Goal: Contribute content: Contribute content

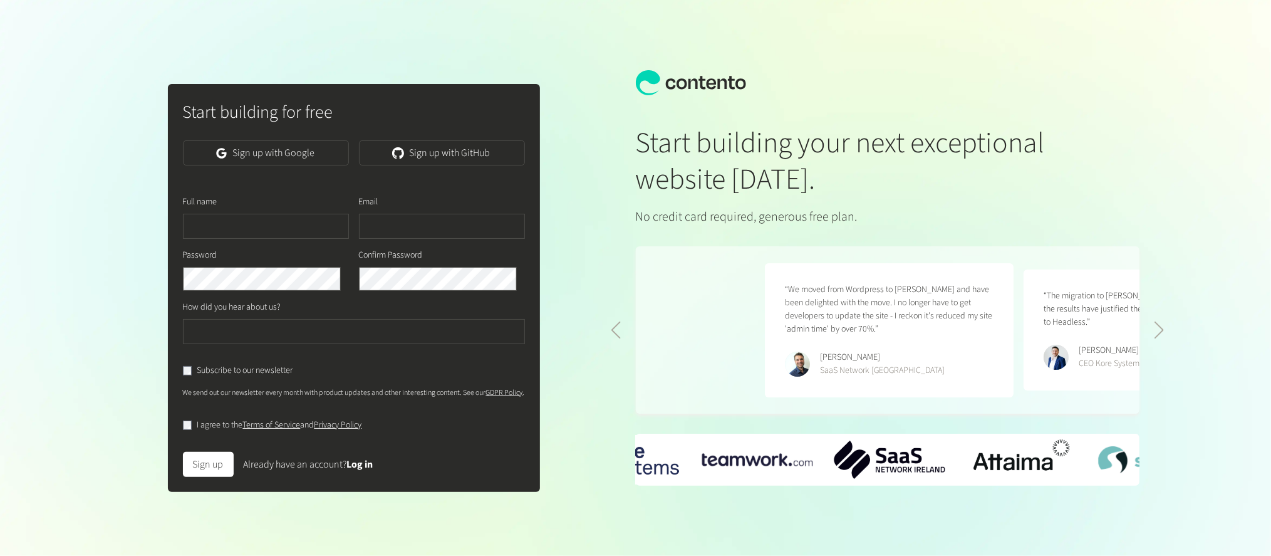
scroll to position [0, 517]
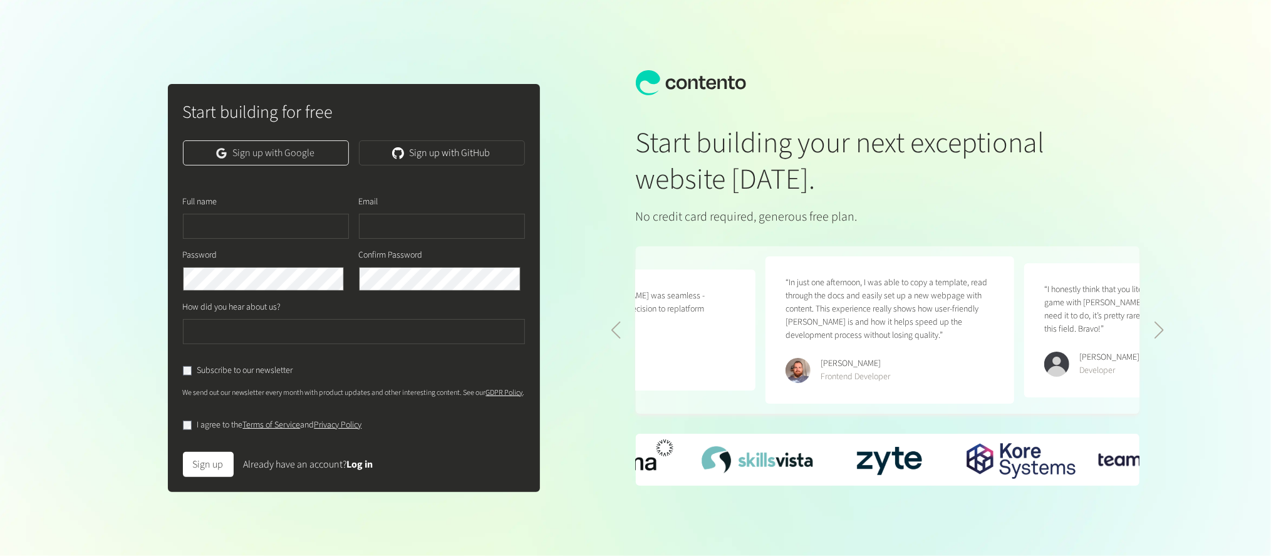
click at [249, 161] on link "Sign up with Google" at bounding box center [266, 152] width 166 height 25
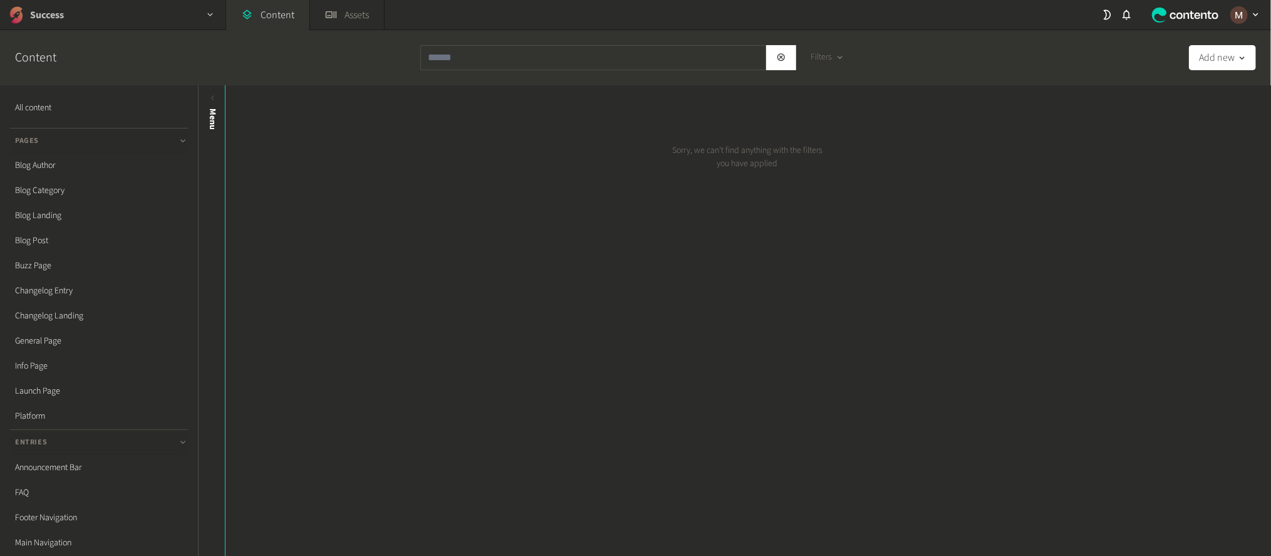
click at [126, 11] on div "Success" at bounding box center [113, 14] width 226 height 29
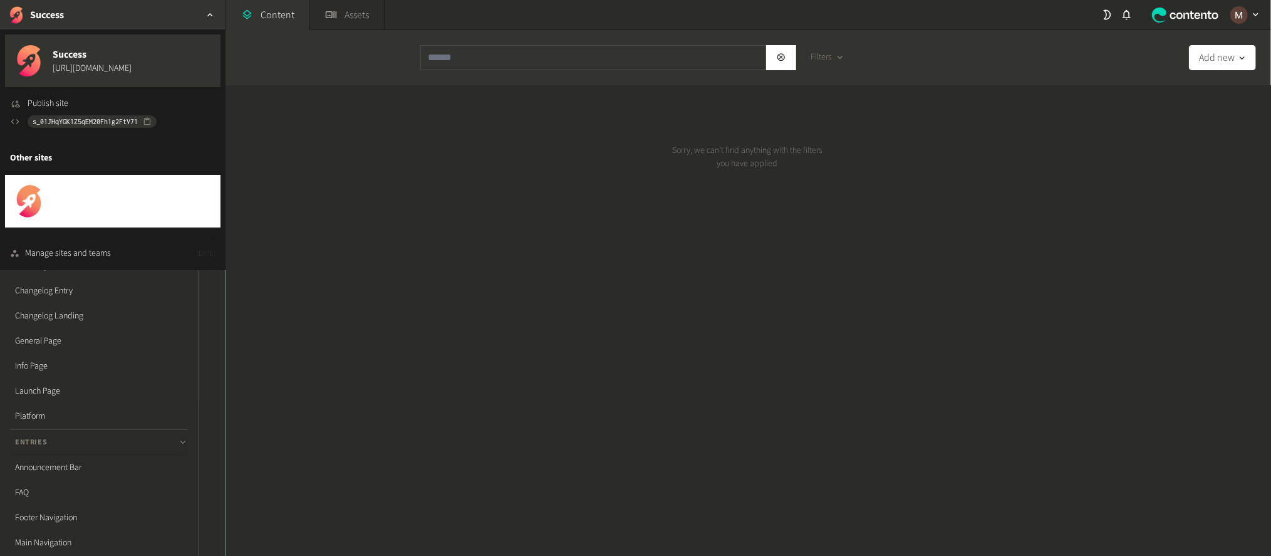
click at [87, 202] on span "[URL][DOMAIN_NAME]" at bounding box center [92, 208] width 79 height 13
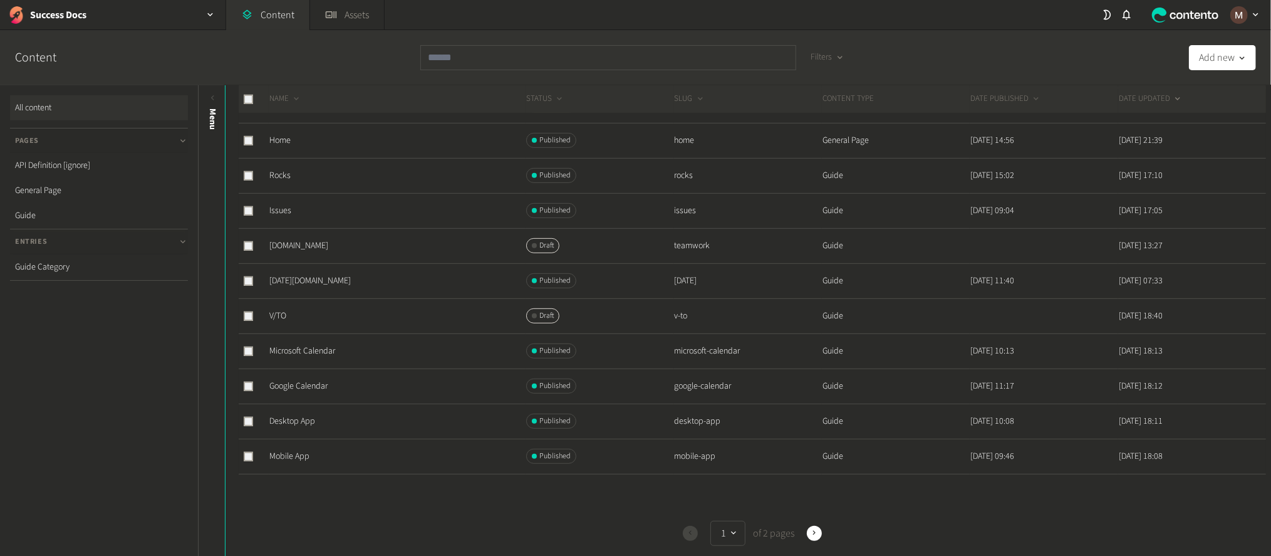
scroll to position [392, 0]
click at [447, 61] on input "text" at bounding box center [608, 57] width 376 height 25
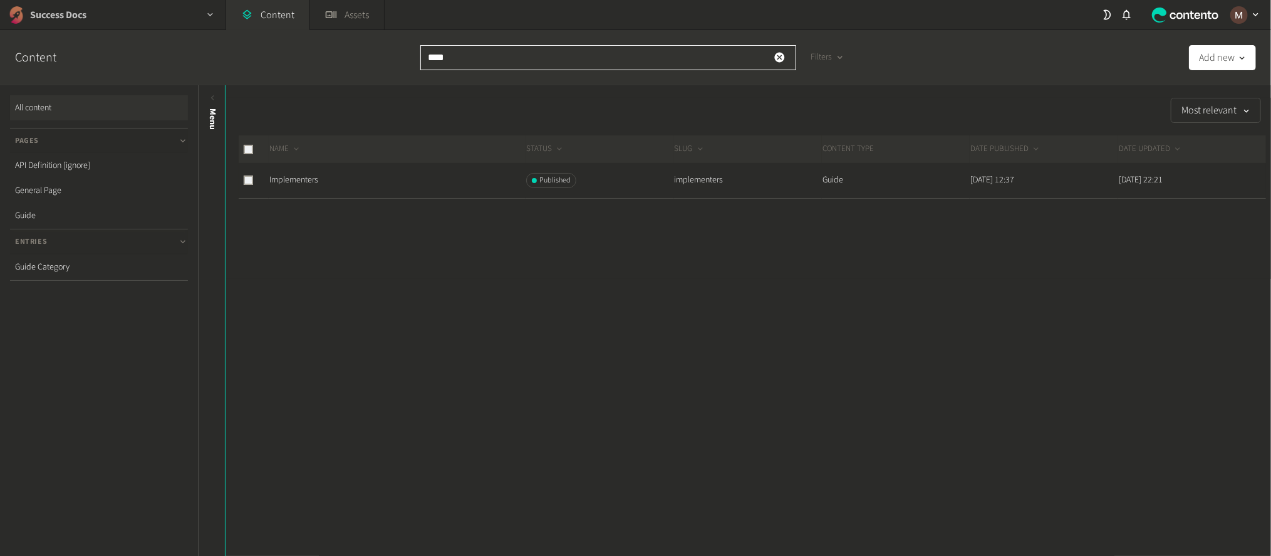
click at [194, 9] on div "Success Docs" at bounding box center [113, 14] width 226 height 29
type input "****"
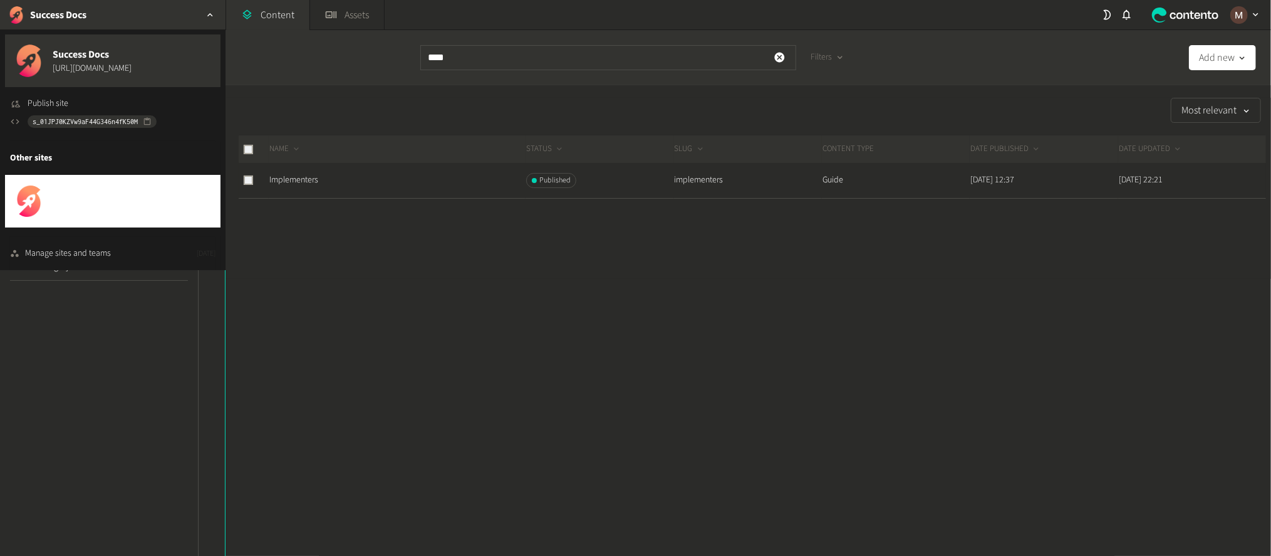
click at [103, 187] on span "Success" at bounding box center [92, 194] width 79 height 15
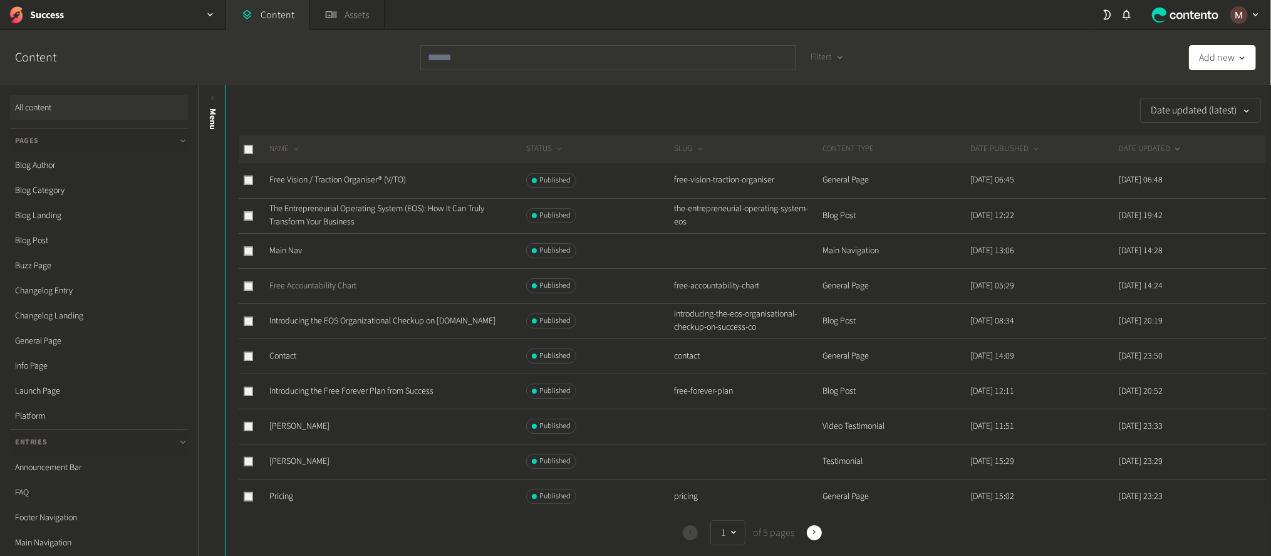
click at [339, 279] on link "Free Accountability Chart" at bounding box center [312, 285] width 87 height 13
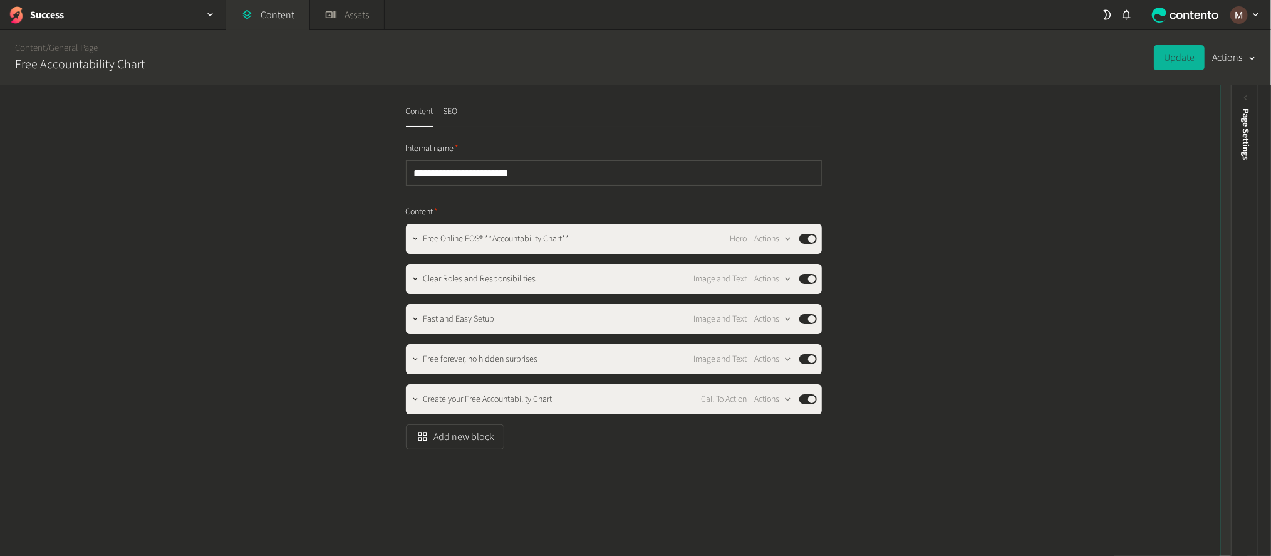
click at [1241, 101] on div "Preview" at bounding box center [1235, 206] width 28 height 226
click at [1229, 93] on icon at bounding box center [1234, 98] width 11 height 11
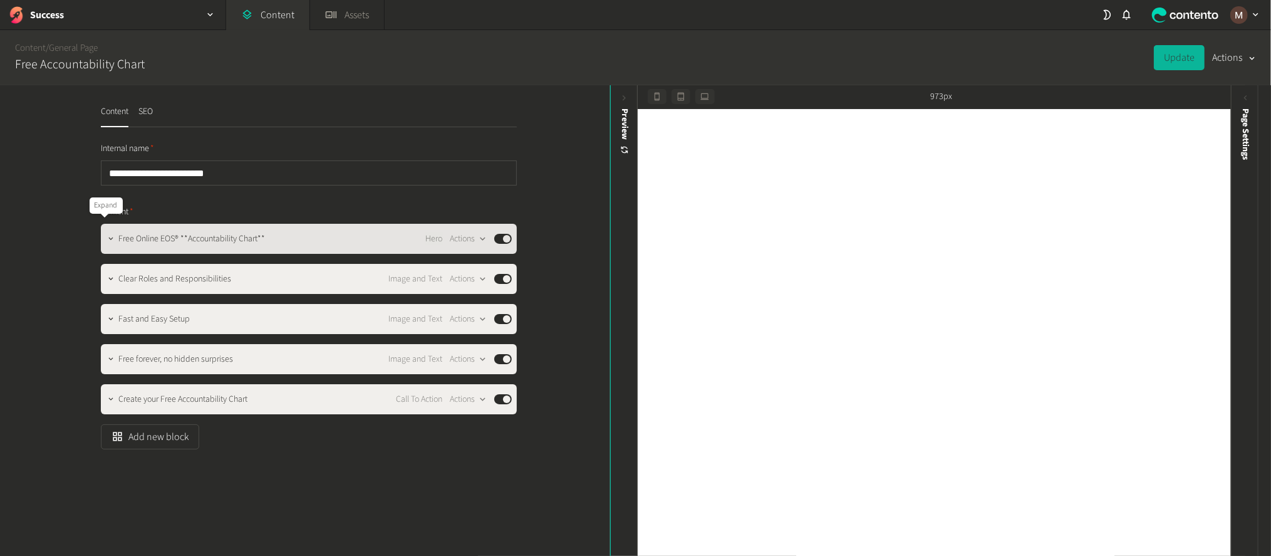
click at [103, 230] on button "button" at bounding box center [110, 237] width 15 height 15
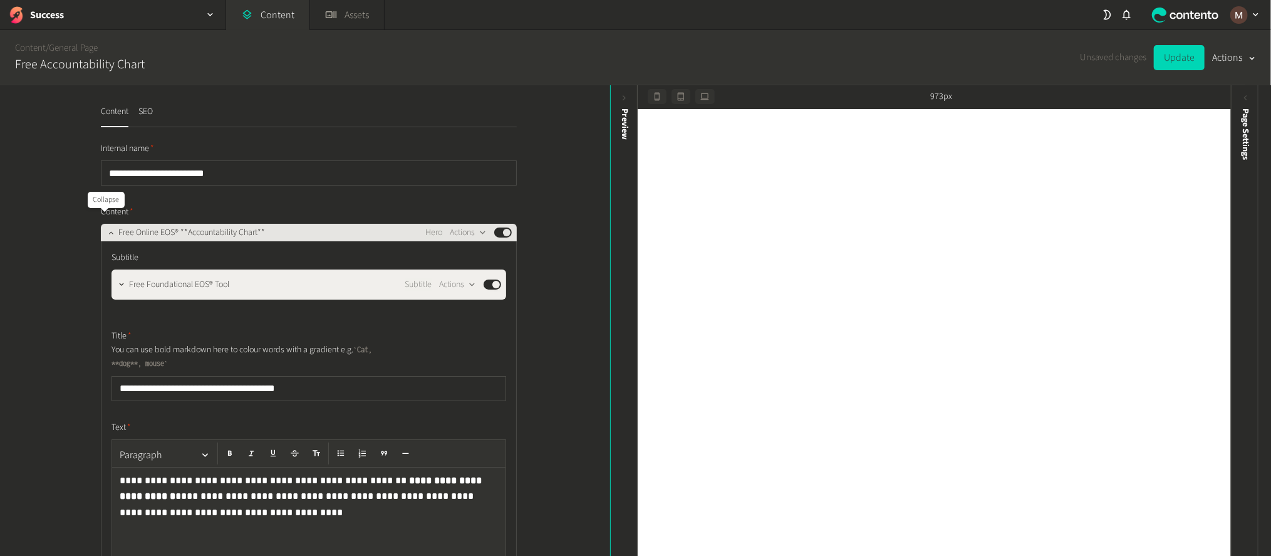
click at [107, 228] on icon "button" at bounding box center [111, 232] width 9 height 9
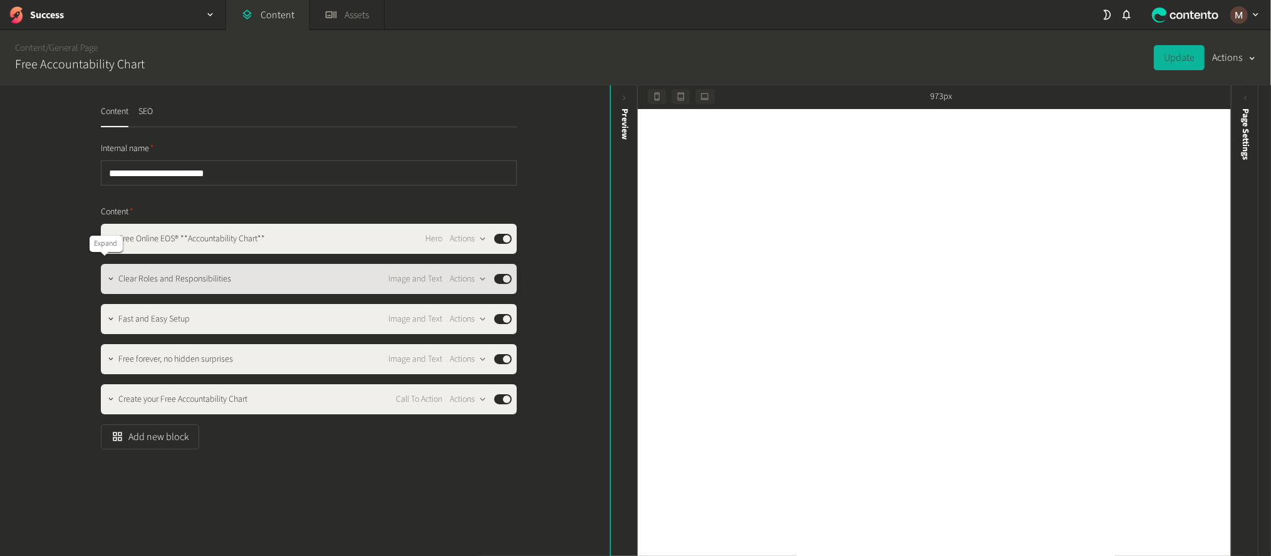
click at [107, 274] on icon "button" at bounding box center [111, 278] width 9 height 9
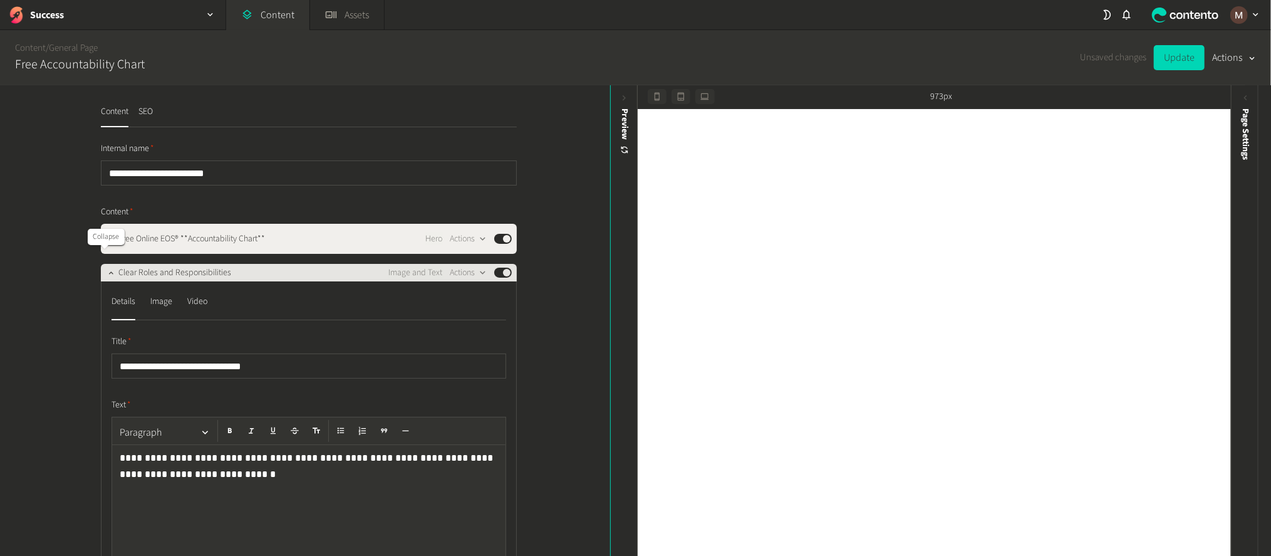
click at [103, 264] on button "button" at bounding box center [110, 271] width 15 height 15
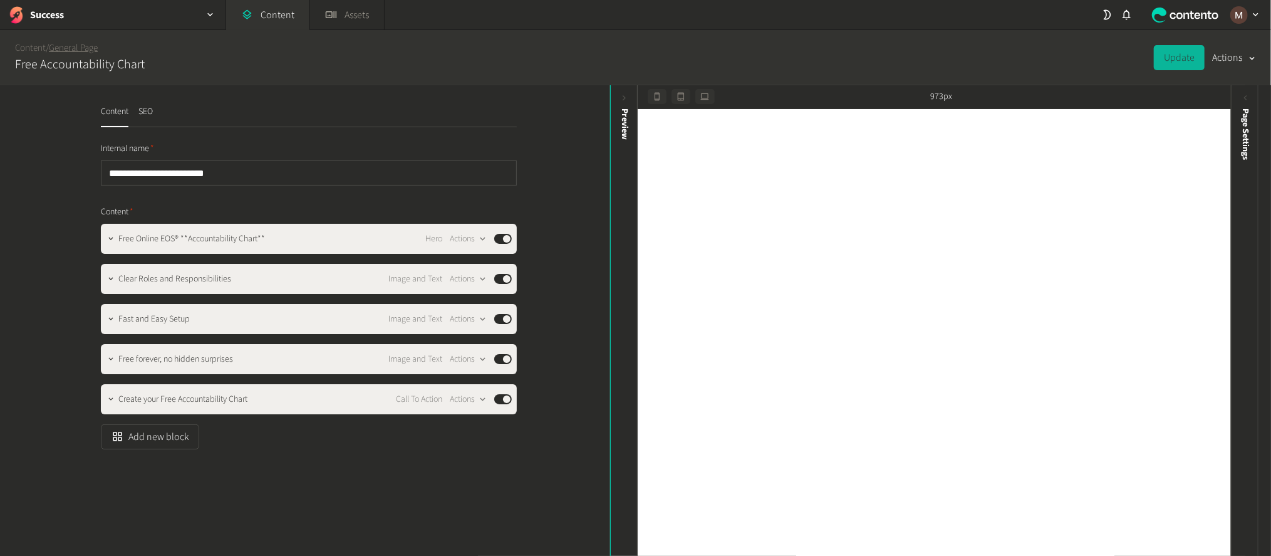
click at [74, 43] on link "General Page" at bounding box center [73, 47] width 49 height 13
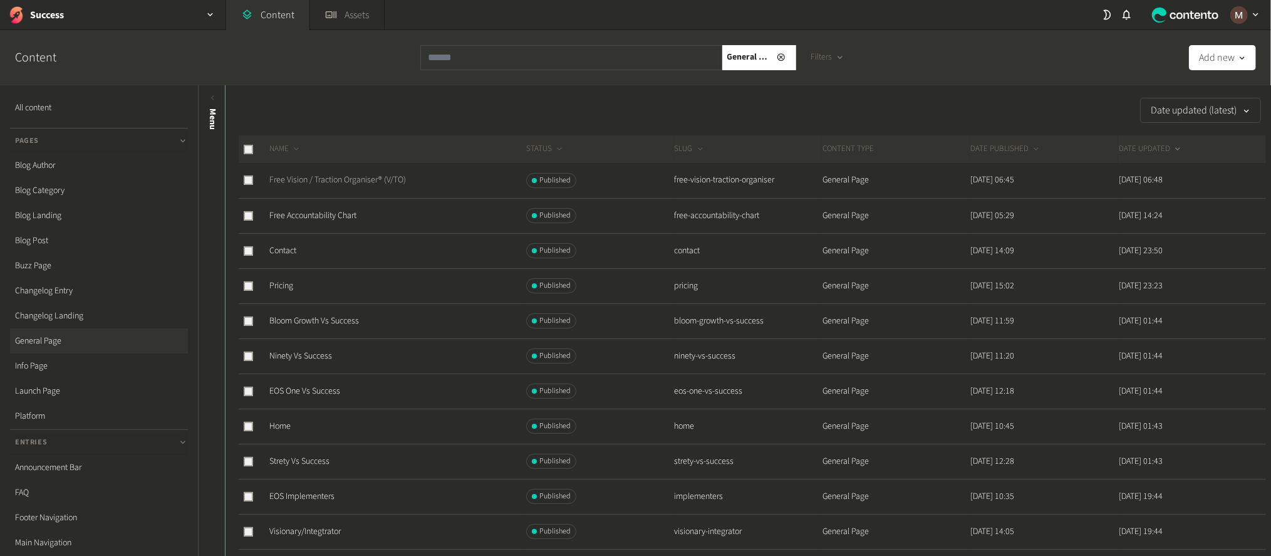
click at [310, 176] on link "Free Vision / Traction Organiser® (V/TO)" at bounding box center [337, 180] width 137 height 13
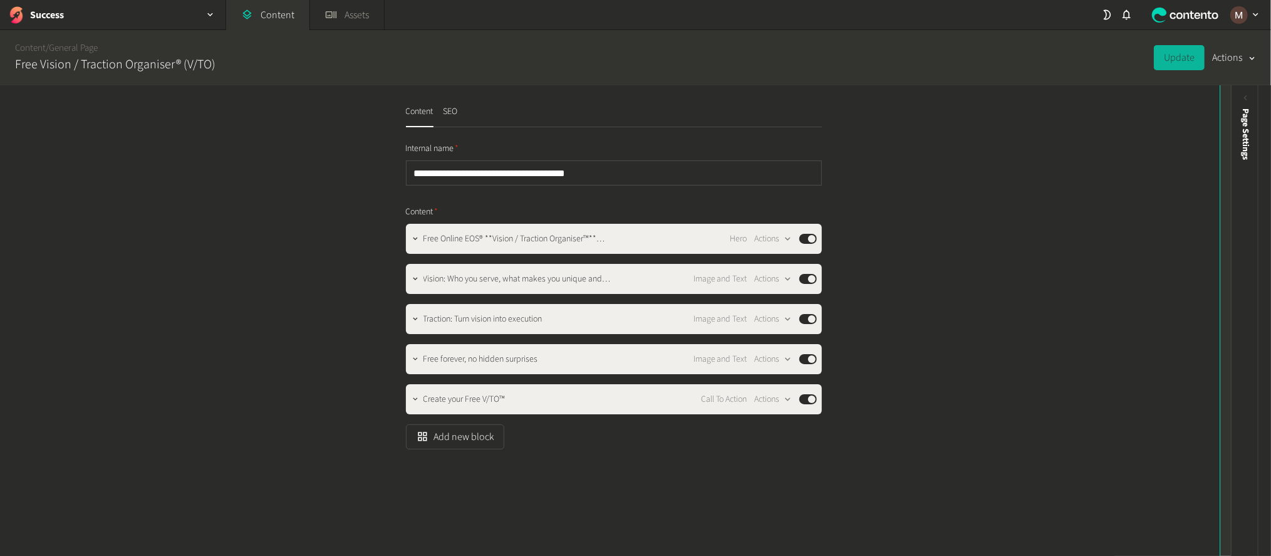
click at [1234, 93] on icon at bounding box center [1234, 98] width 11 height 11
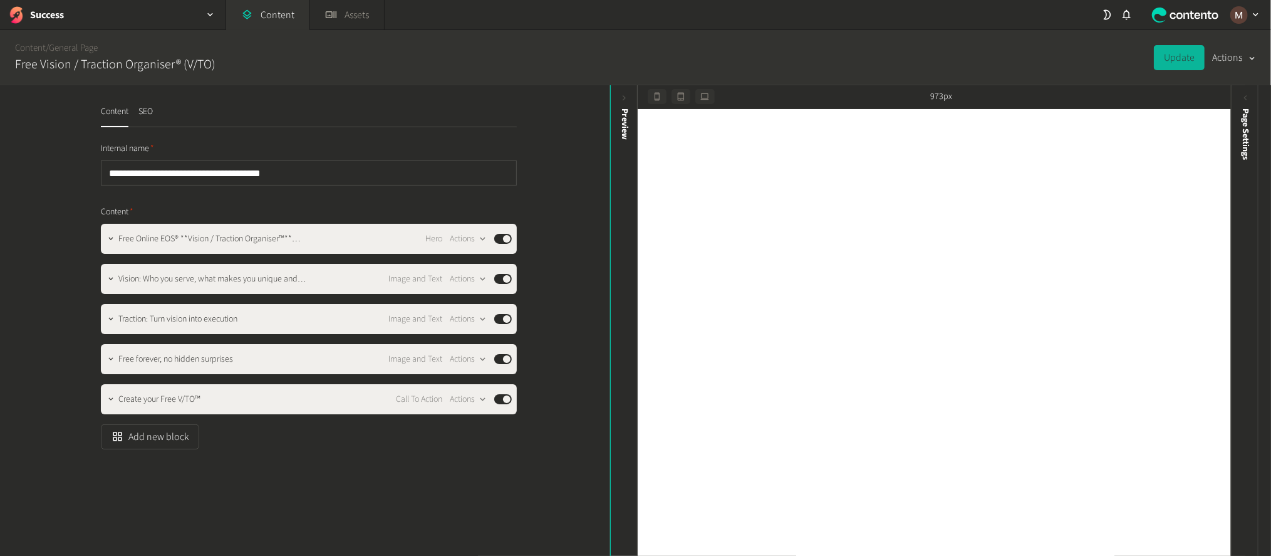
click at [1245, 53] on div "button" at bounding box center [1252, 58] width 18 height 14
click at [1012, 9] on nav "Success Content Assets" at bounding box center [546, 15] width 1092 height 30
click at [1251, 95] on icon at bounding box center [1246, 98] width 11 height 11
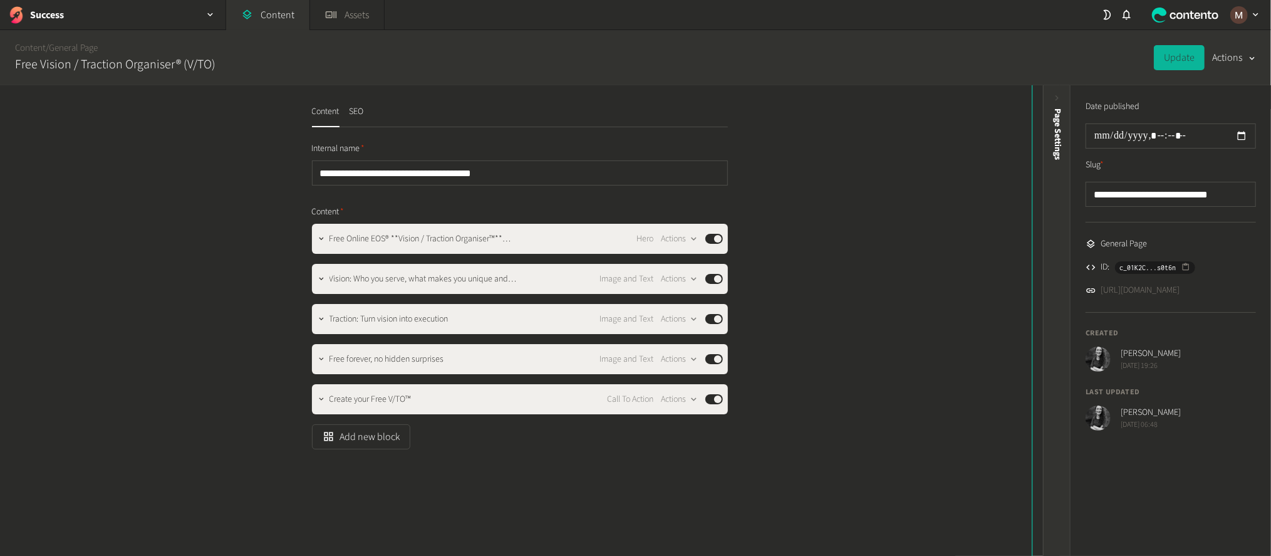
click at [1068, 89] on div "Page Settings" at bounding box center [1057, 321] width 28 height 472
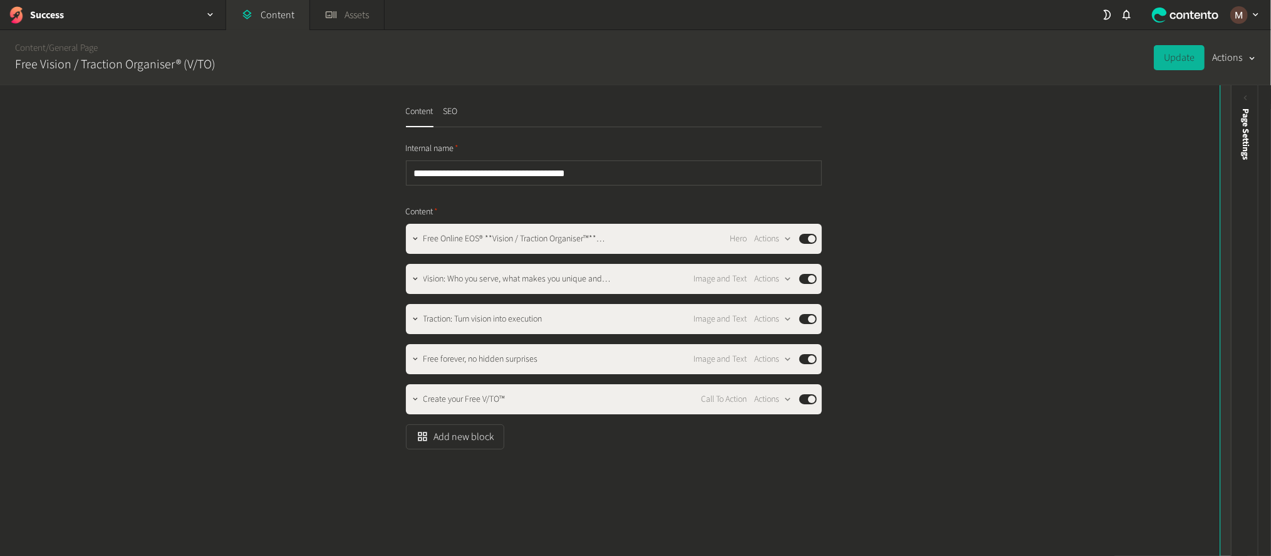
click at [1233, 97] on icon at bounding box center [1234, 98] width 11 height 11
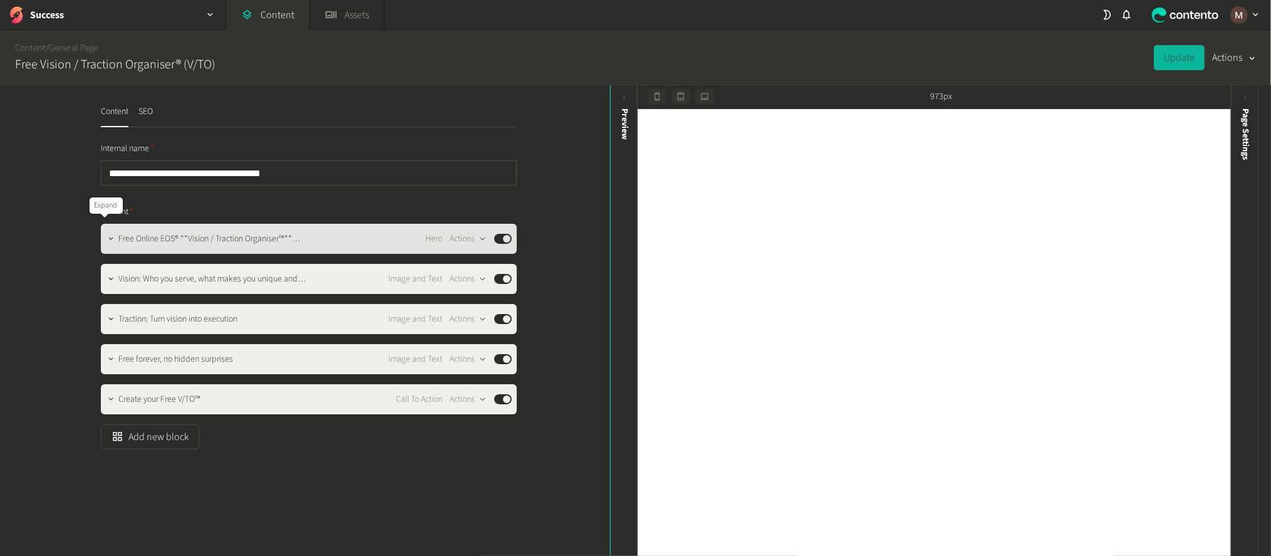
click at [108, 234] on icon "button" at bounding box center [111, 238] width 9 height 9
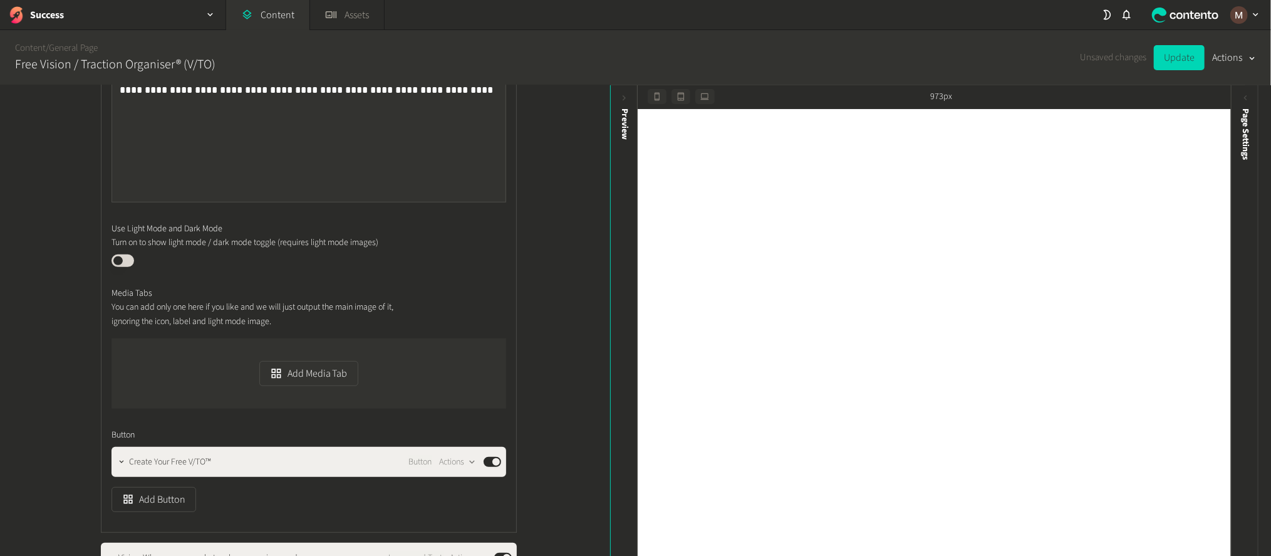
scroll to position [469, 0]
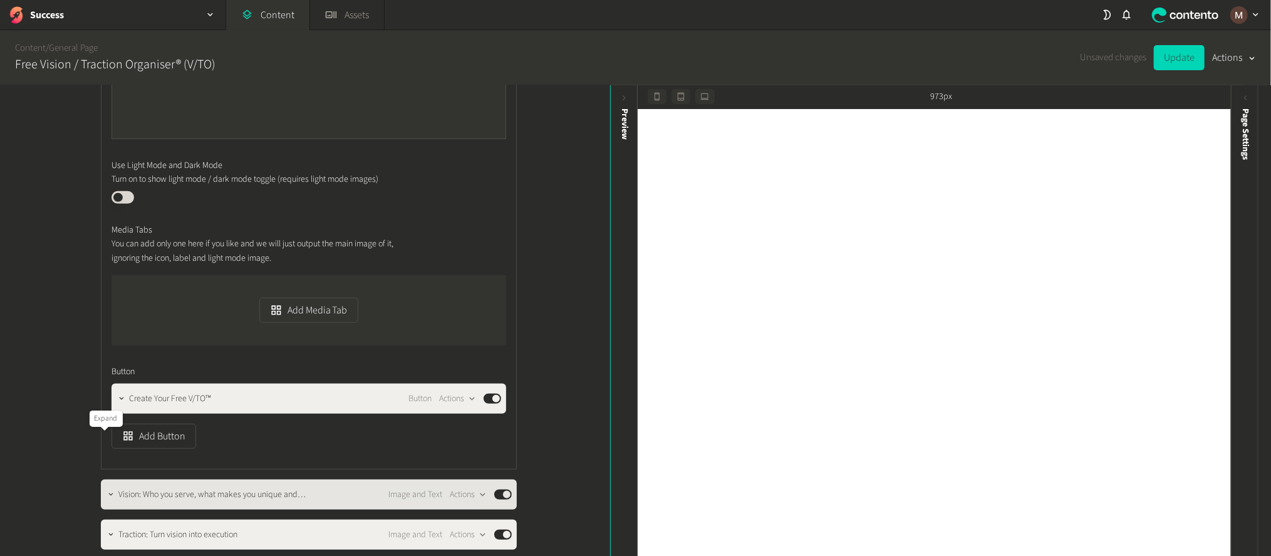
click at [107, 490] on icon "button" at bounding box center [111, 494] width 9 height 9
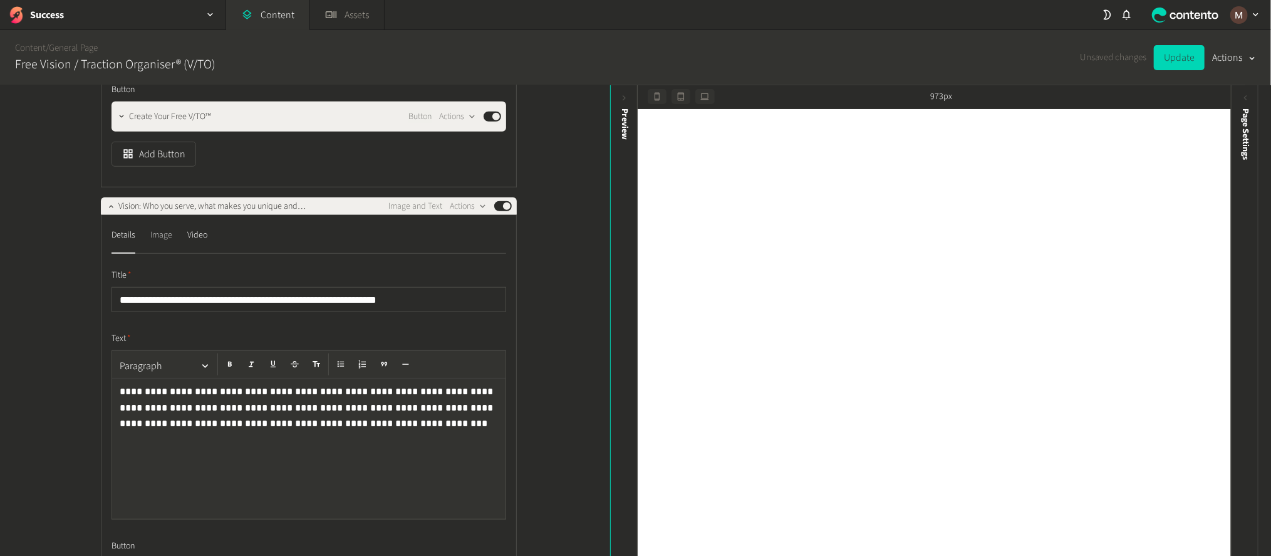
click at [150, 225] on div "Image" at bounding box center [161, 235] width 22 height 20
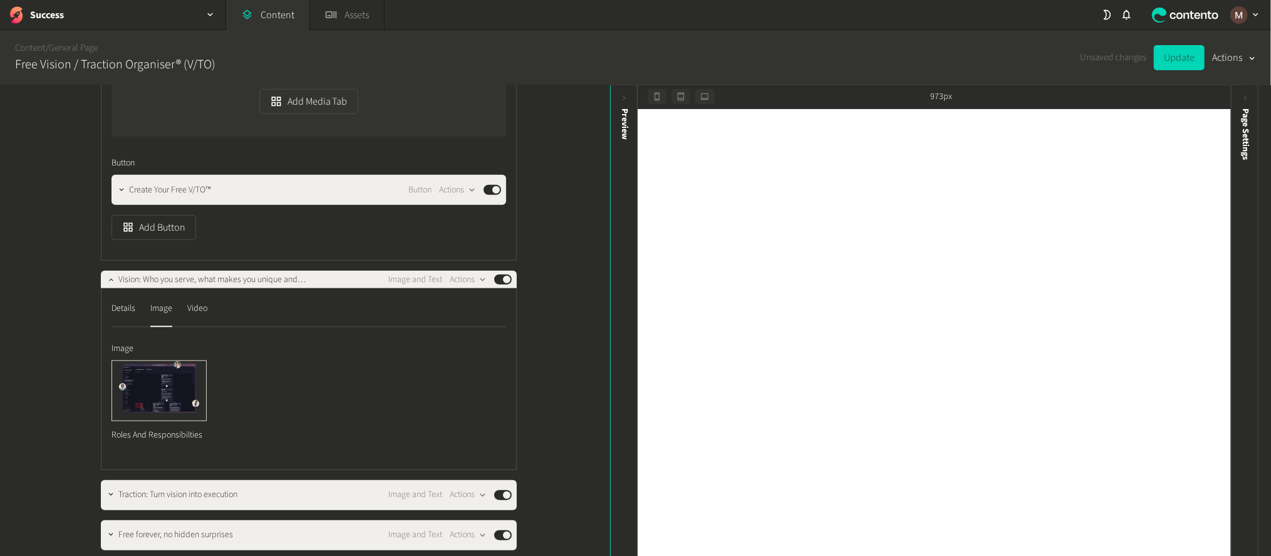
scroll to position [751, 0]
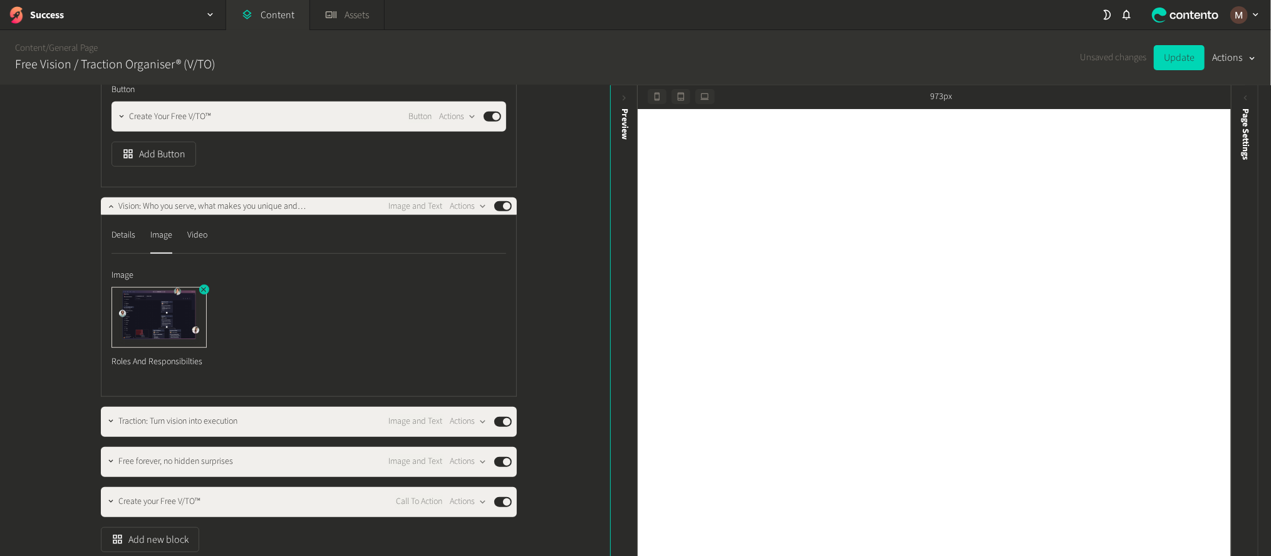
click at [199, 285] on icon "button" at bounding box center [203, 289] width 9 height 9
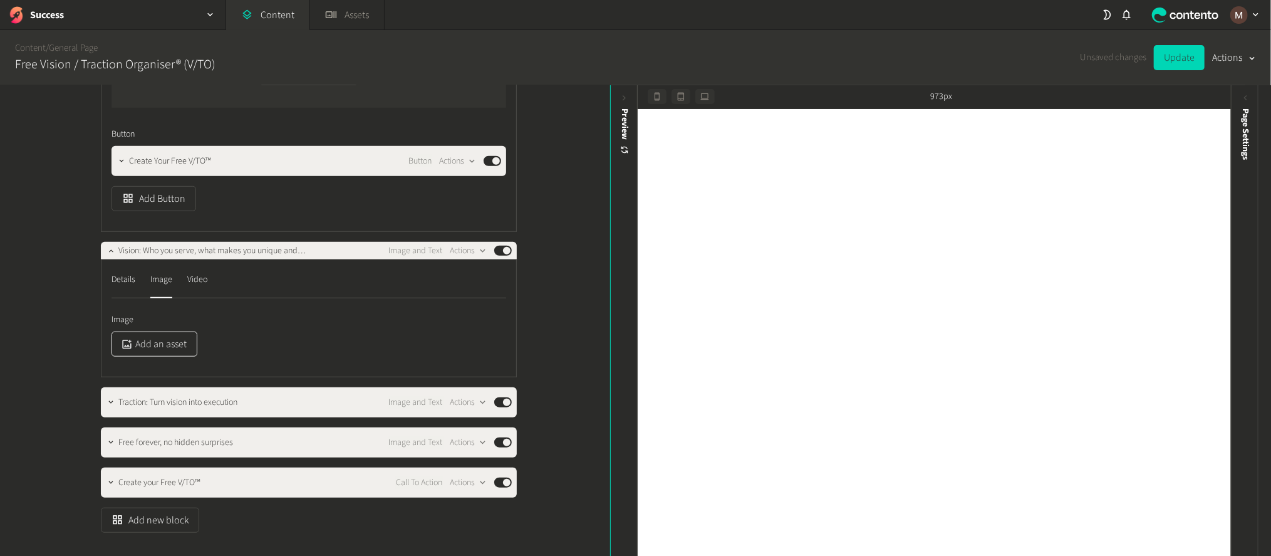
click at [160, 331] on button "Add an asset" at bounding box center [155, 343] width 86 height 25
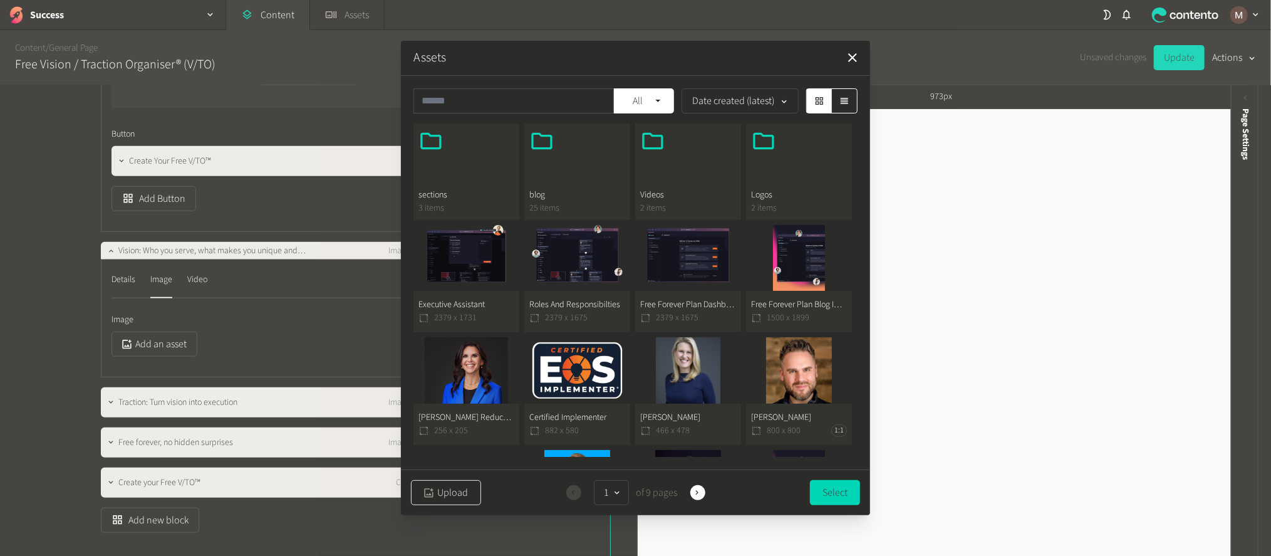
click at [447, 481] on button "Upload" at bounding box center [446, 492] width 70 height 25
click at [768, 253] on button "Free Forever Plan Blog Image 1500 x 1899" at bounding box center [799, 279] width 106 height 108
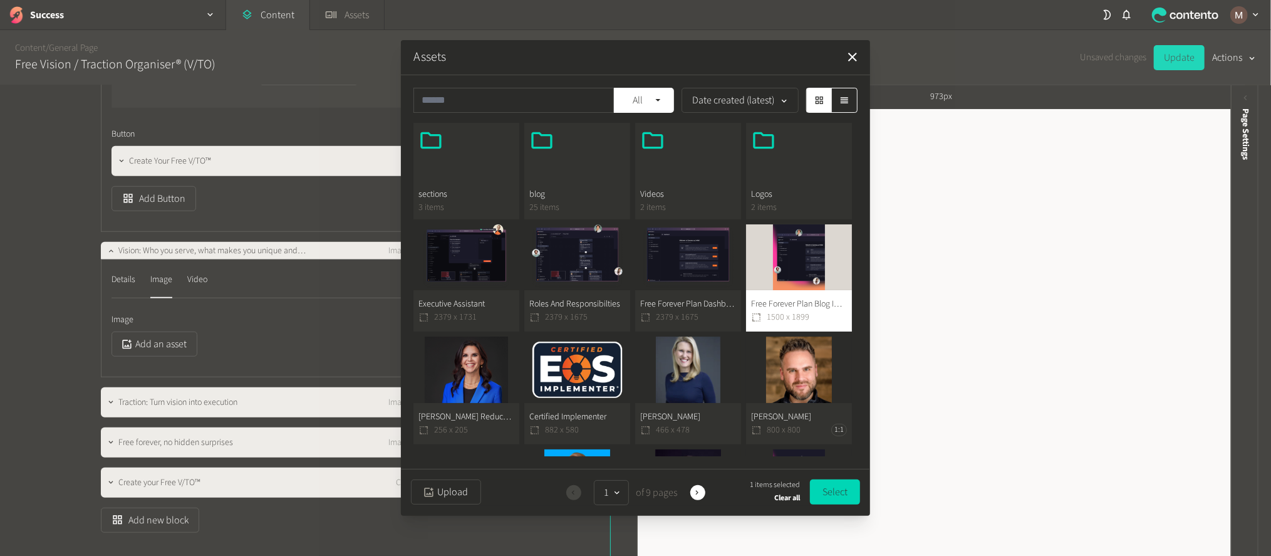
drag, startPoint x: 784, startPoint y: 302, endPoint x: 757, endPoint y: 282, distance: 33.6
click at [757, 282] on button "Free Forever Plan Blog Image 1500 x 1899" at bounding box center [799, 278] width 106 height 108
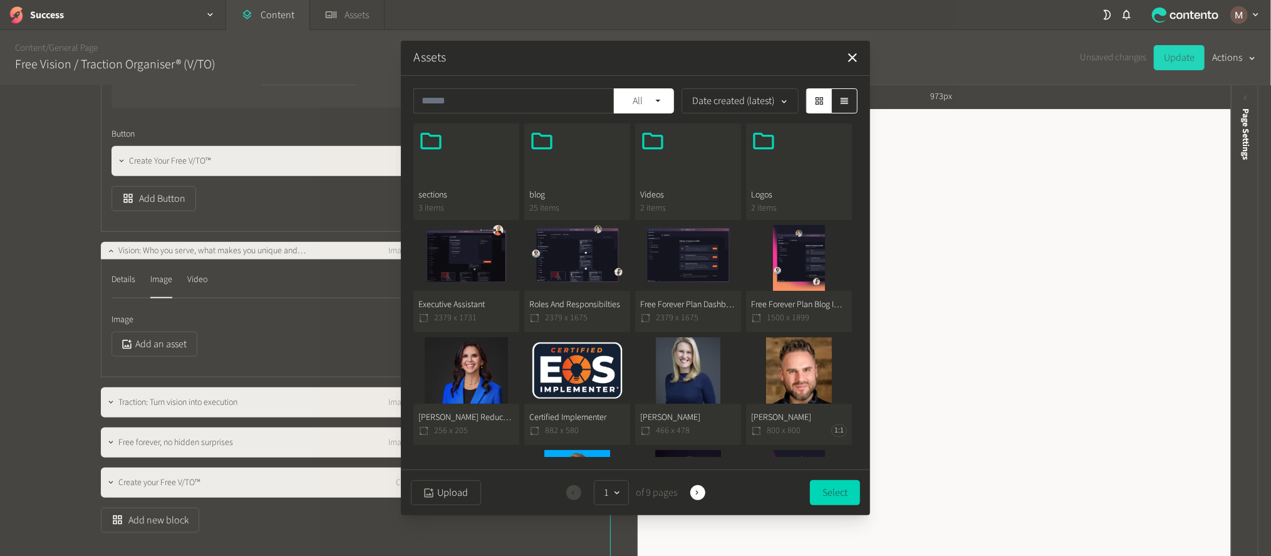
click at [792, 277] on button "Free Forever Plan Blog Image 1500 x 1899" at bounding box center [799, 279] width 106 height 108
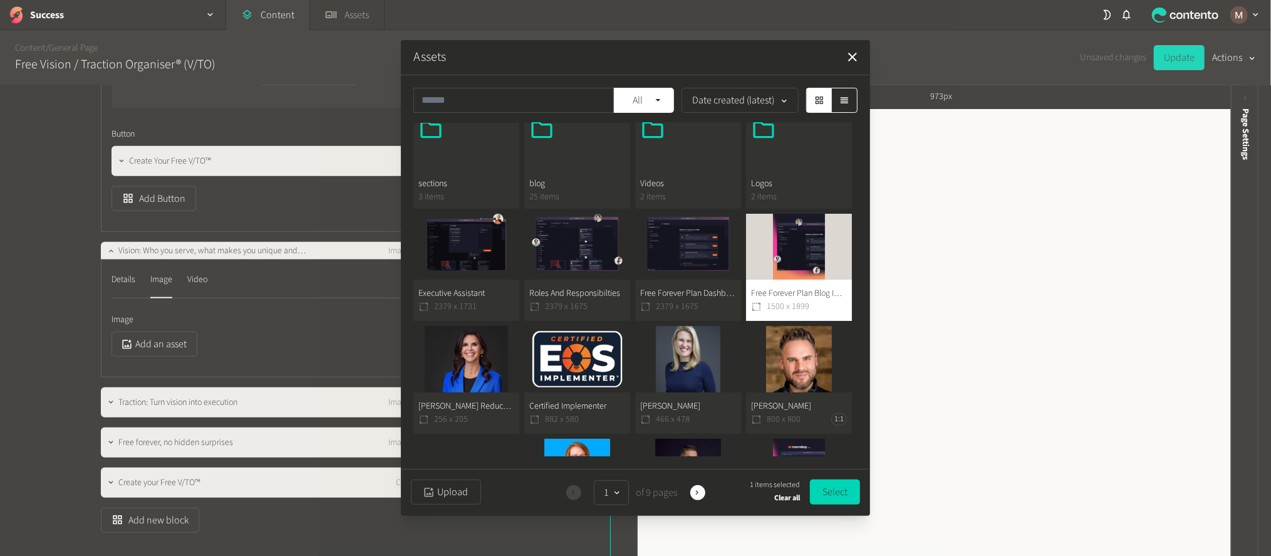
scroll to position [0, 0]
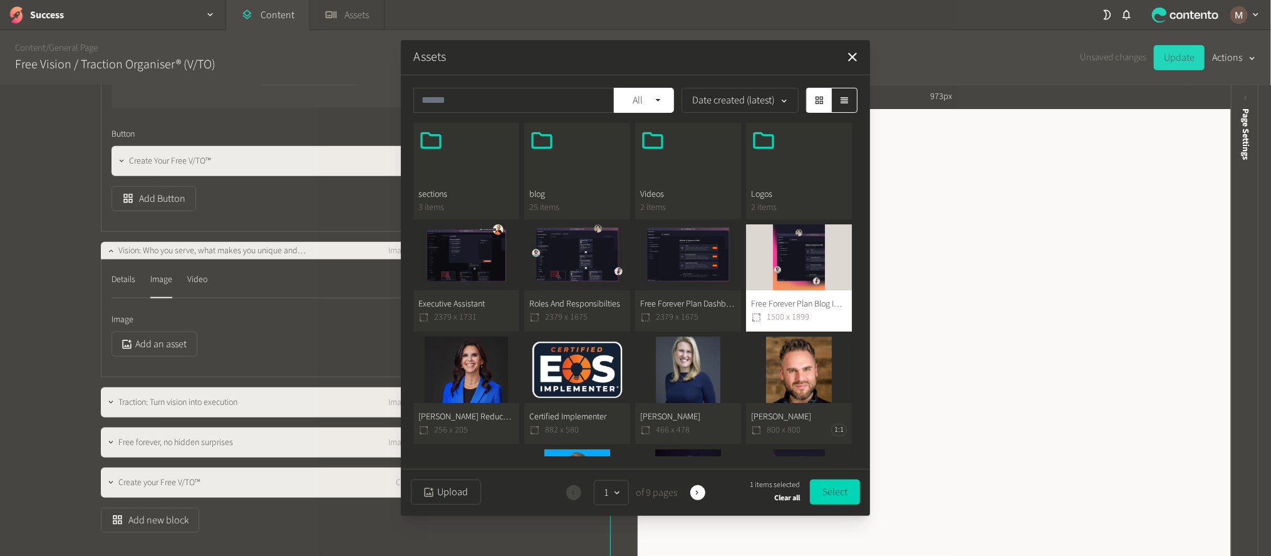
click at [778, 271] on button "Free Forever Plan Blog Image 1500 x 1899" at bounding box center [799, 278] width 106 height 108
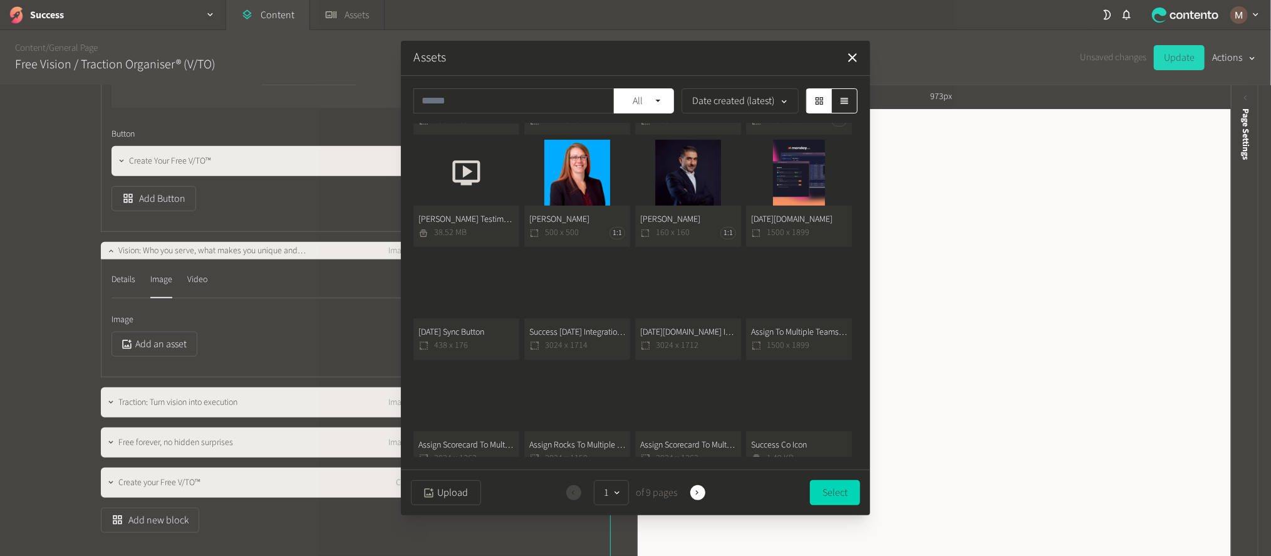
scroll to position [409, 0]
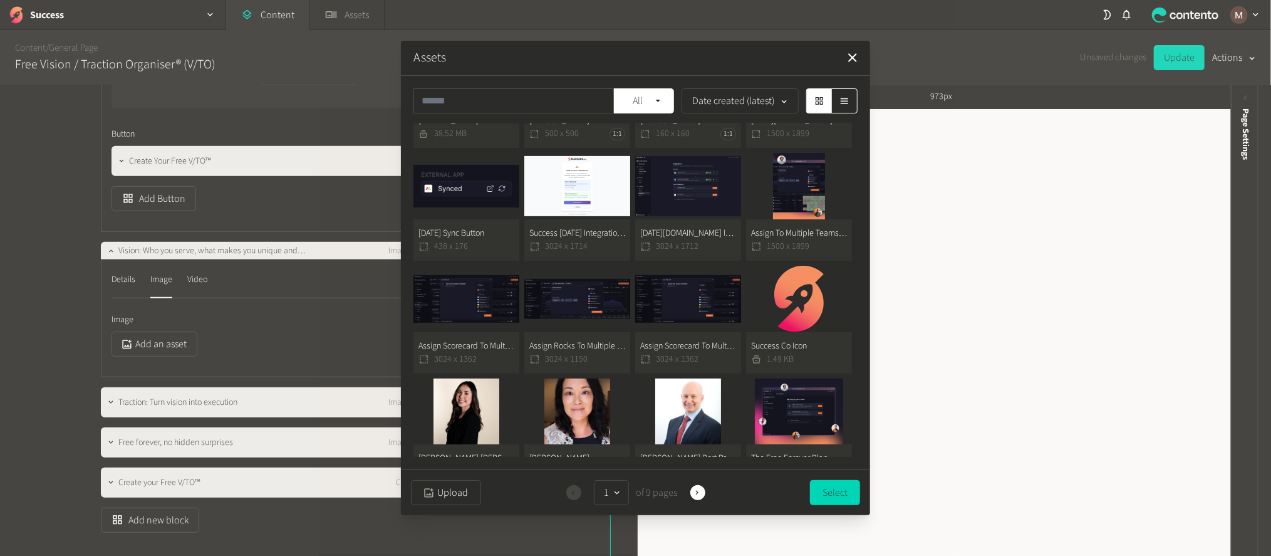
click at [780, 383] on button "The Free Forever Plan 3118 x 2322 4:3" at bounding box center [799, 432] width 106 height 108
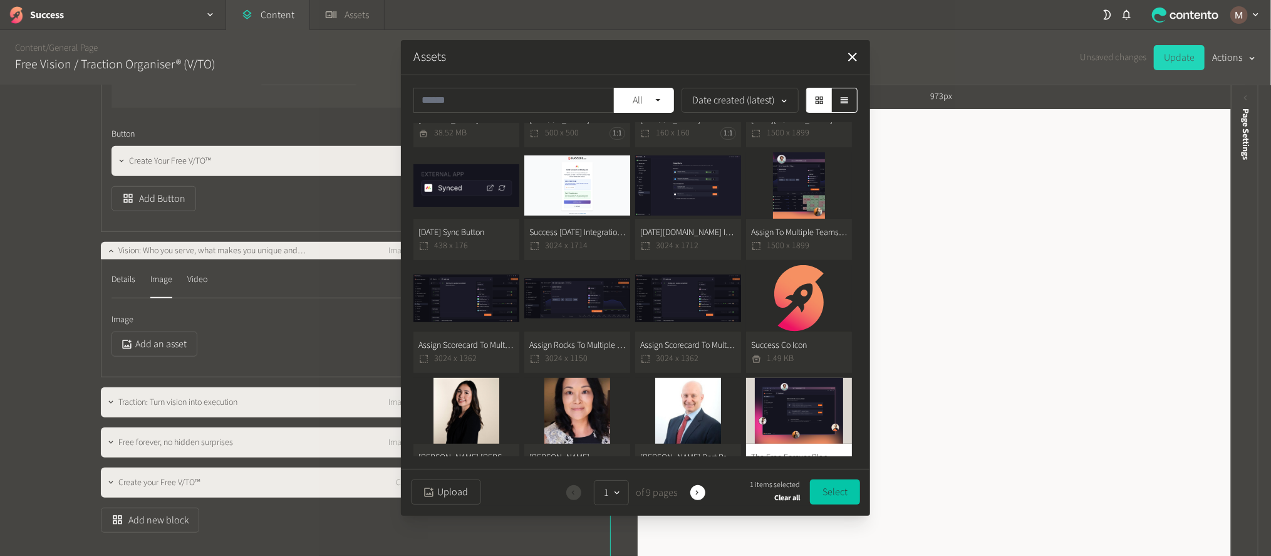
click at [828, 489] on button "Select" at bounding box center [835, 491] width 50 height 25
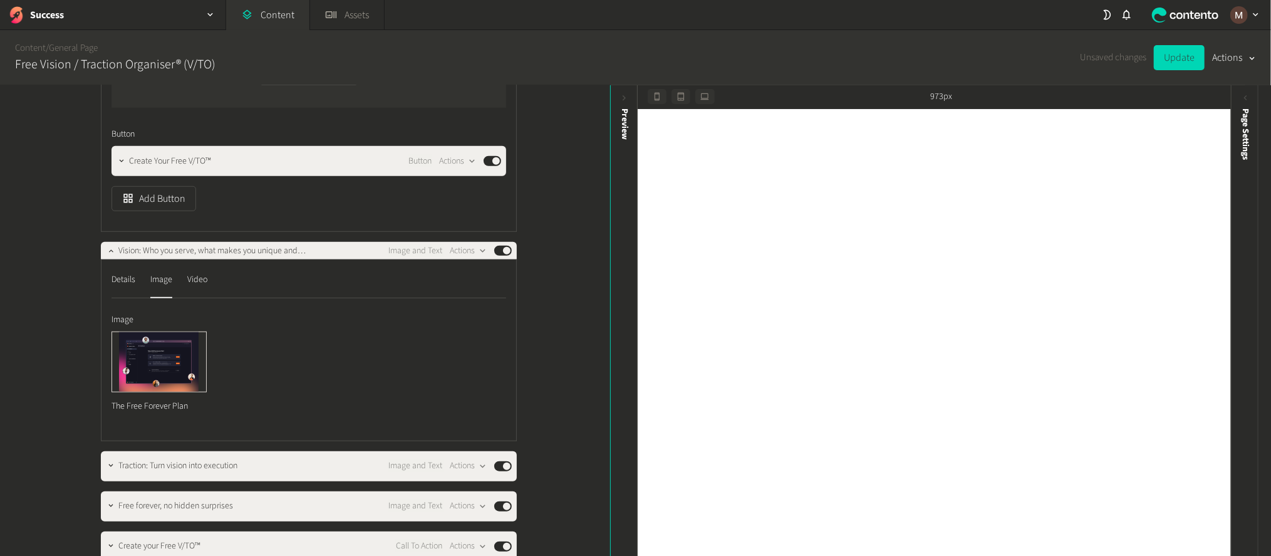
click at [541, 302] on div "**********" at bounding box center [305, 321] width 610 height 472
click at [568, 296] on div "**********" at bounding box center [305, 321] width 610 height 472
click at [283, 331] on div "The Free Forever Plan" at bounding box center [309, 375] width 395 height 89
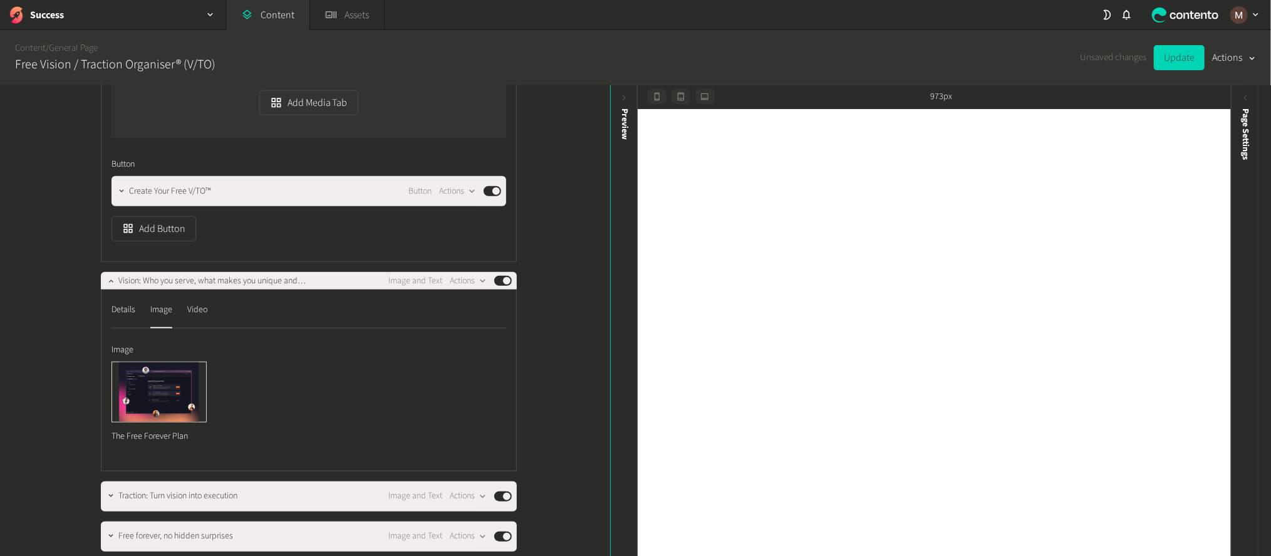
scroll to position [771, 0]
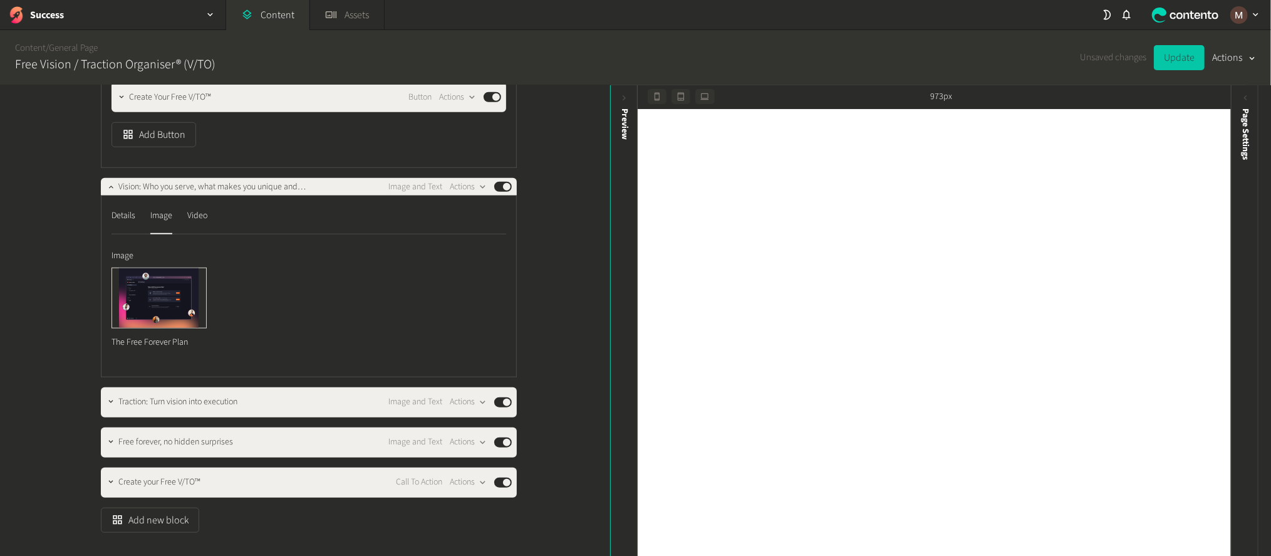
click at [1167, 56] on button "Update" at bounding box center [1179, 57] width 51 height 25
click at [103, 394] on button "button" at bounding box center [110, 401] width 15 height 15
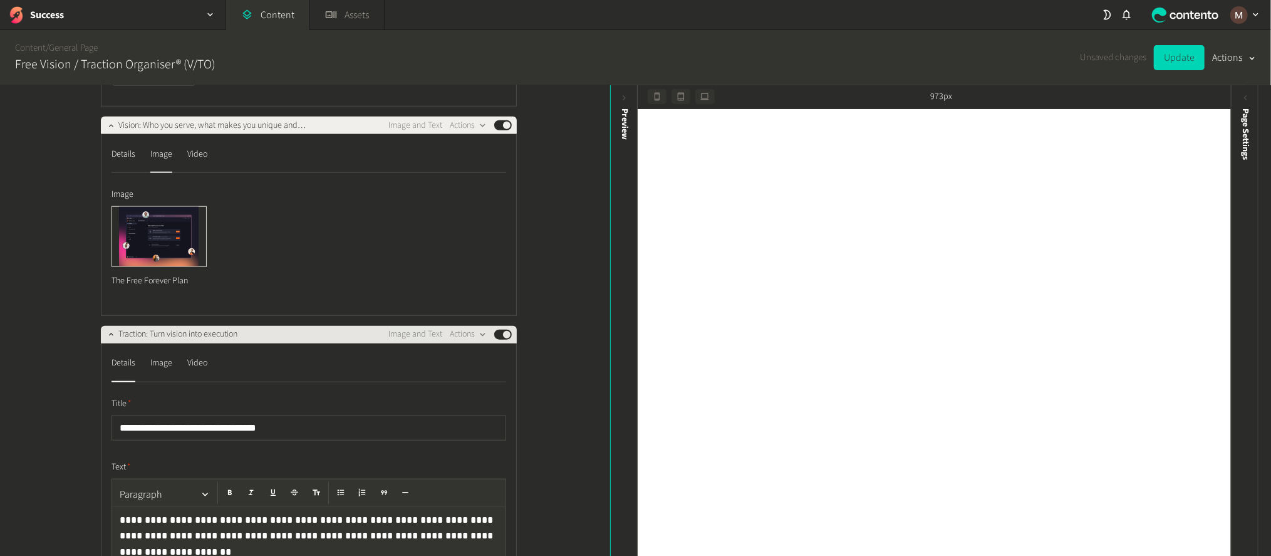
scroll to position [865, 0]
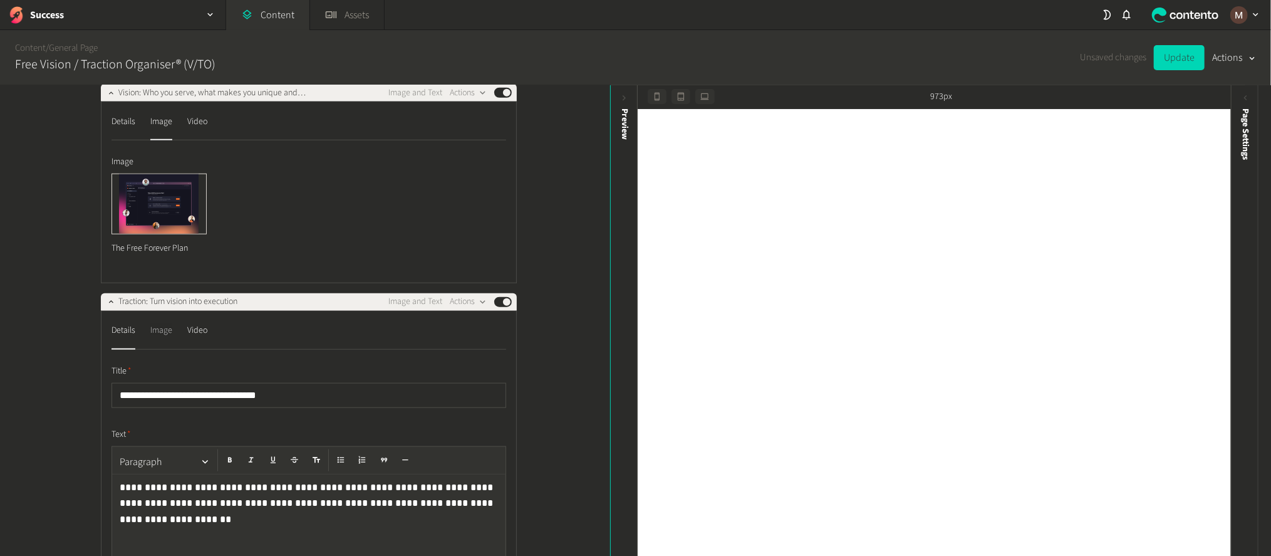
click at [150, 321] on div "Image" at bounding box center [161, 331] width 22 height 20
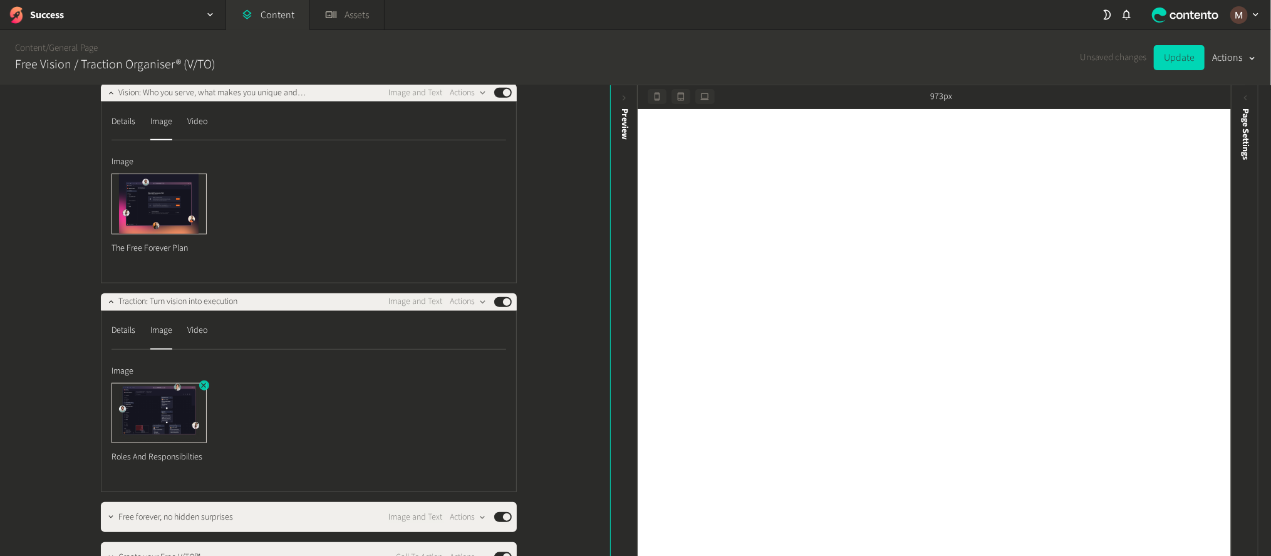
click at [199, 381] on icon "button" at bounding box center [203, 385] width 9 height 9
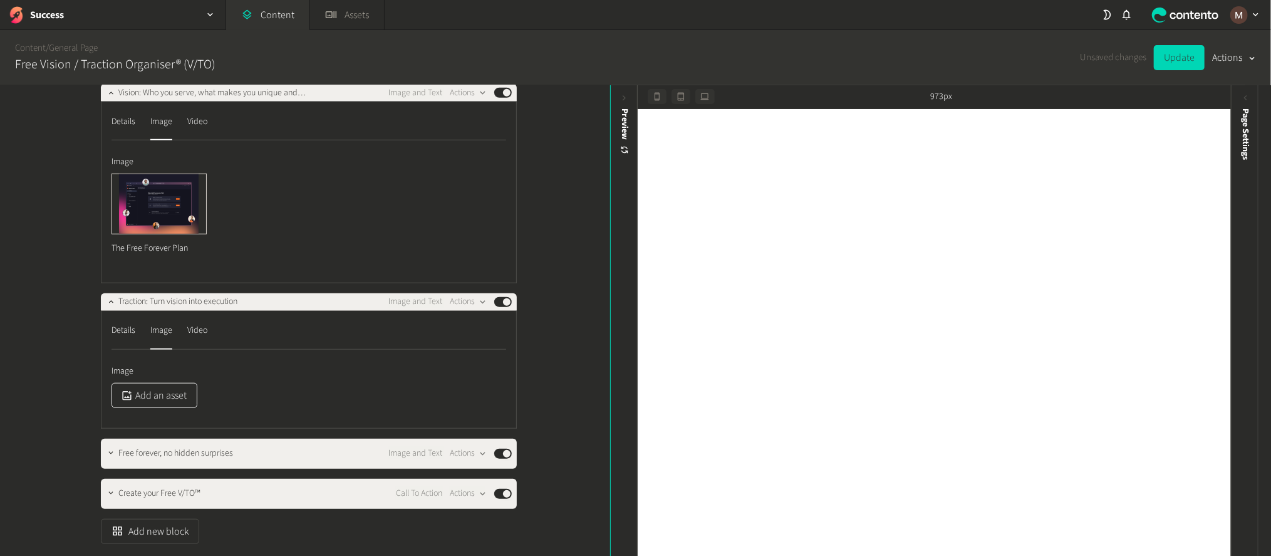
click at [173, 383] on button "Add an asset" at bounding box center [155, 395] width 86 height 25
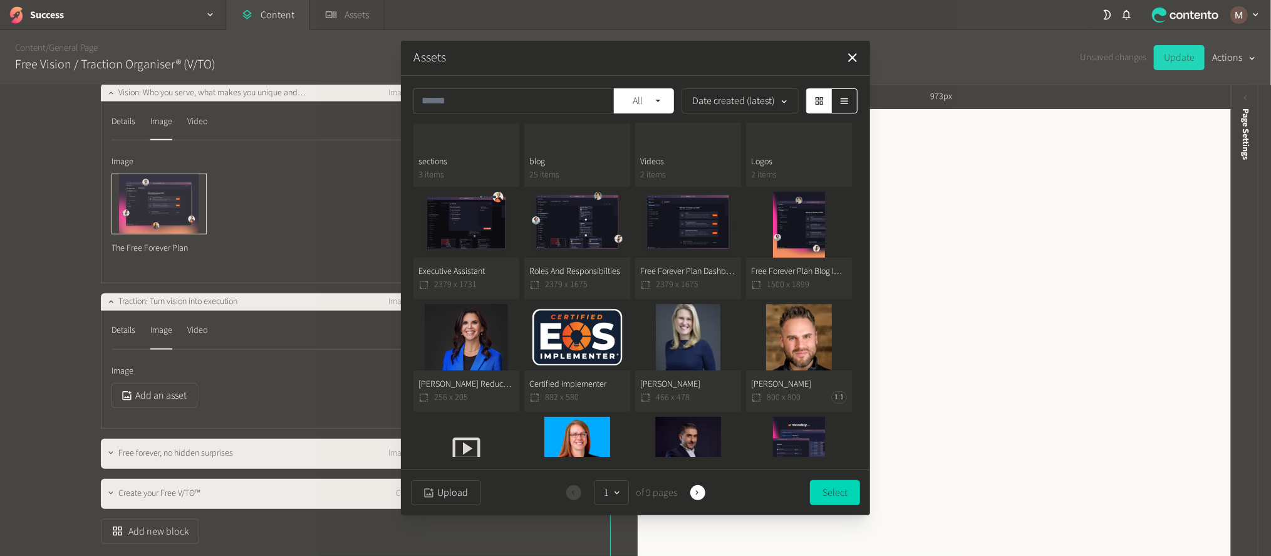
scroll to position [0, 0]
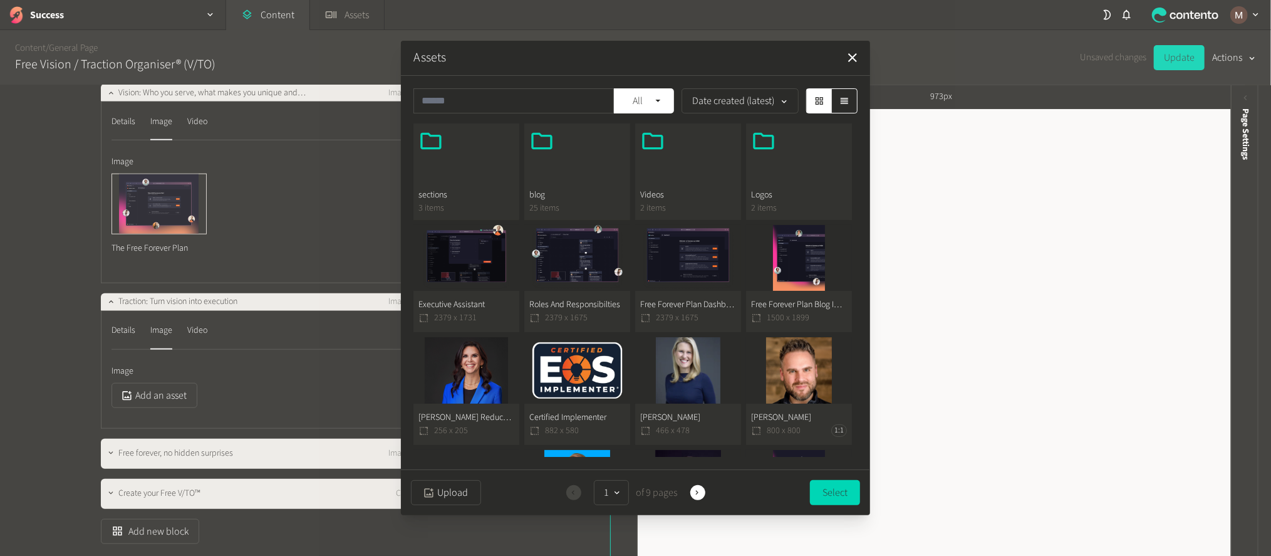
click at [469, 203] on span "3 items" at bounding box center [467, 208] width 96 height 13
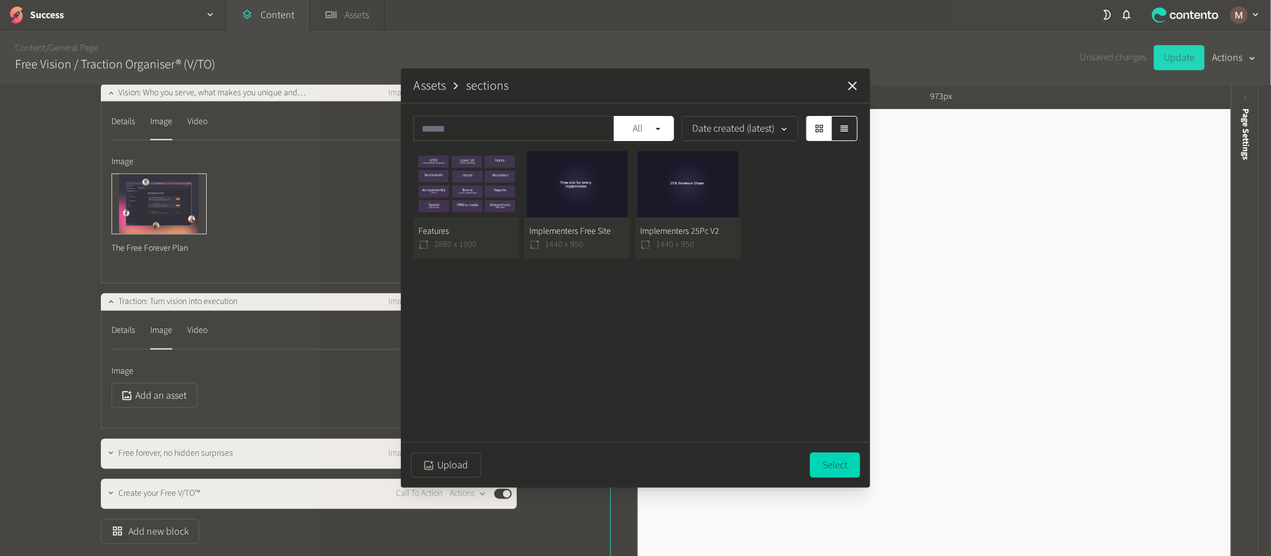
click at [851, 93] on icon "button" at bounding box center [852, 85] width 15 height 15
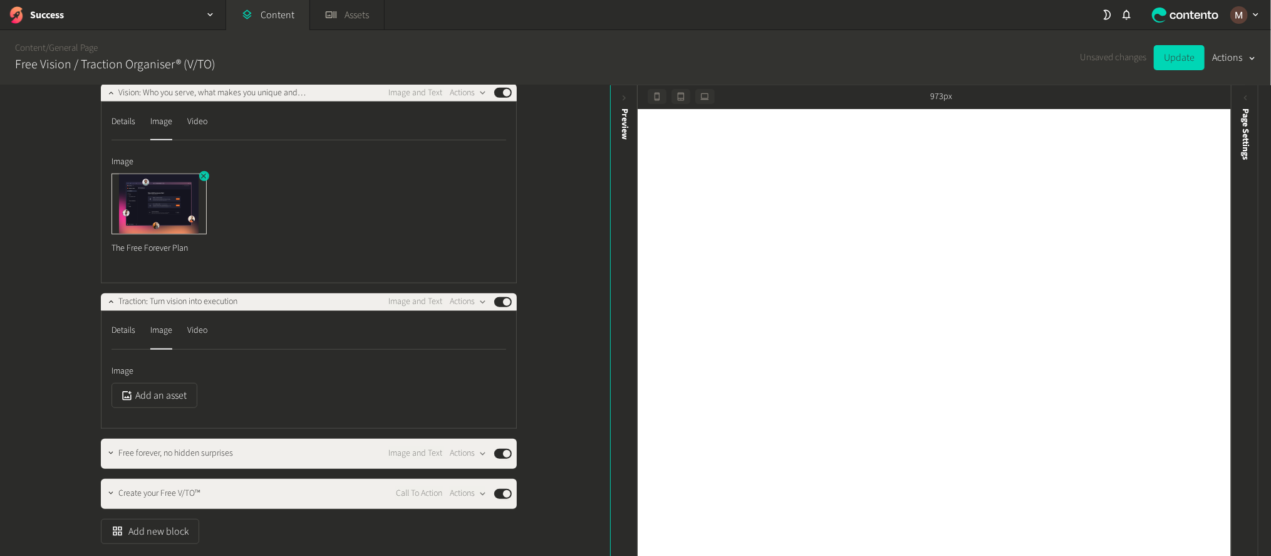
click at [201, 172] on icon "button" at bounding box center [203, 176] width 9 height 9
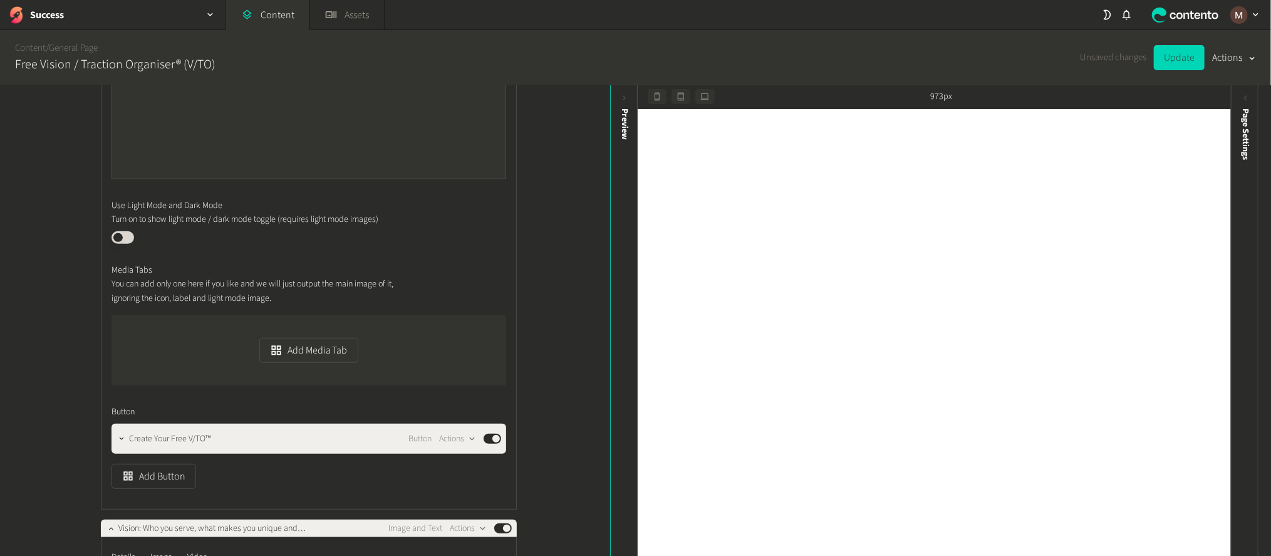
scroll to position [711, 0]
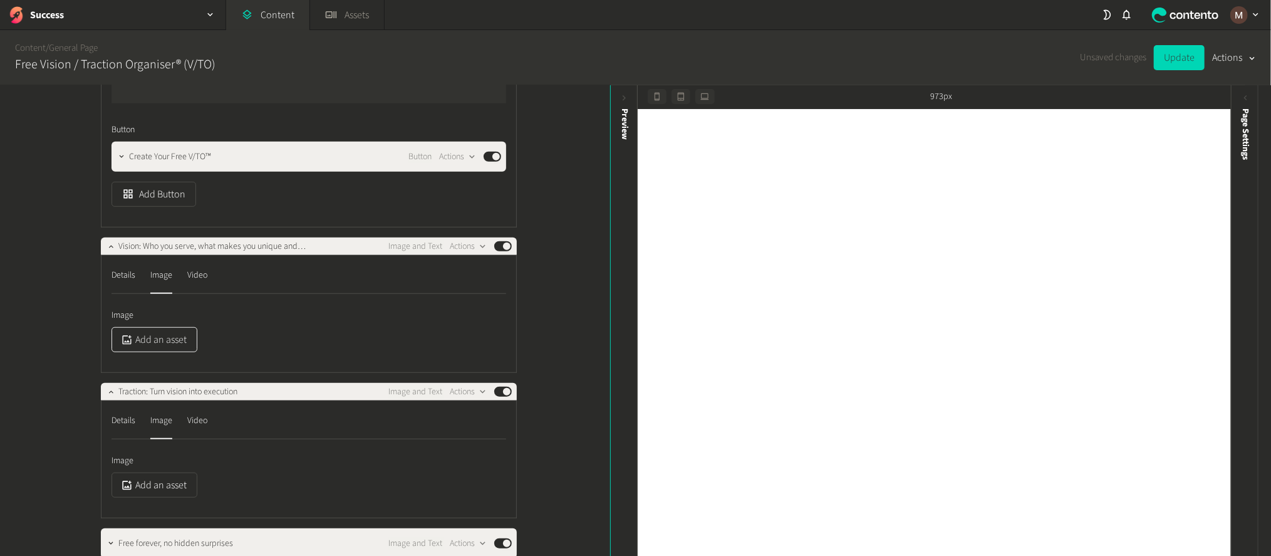
click at [168, 327] on button "Add an asset" at bounding box center [155, 339] width 86 height 25
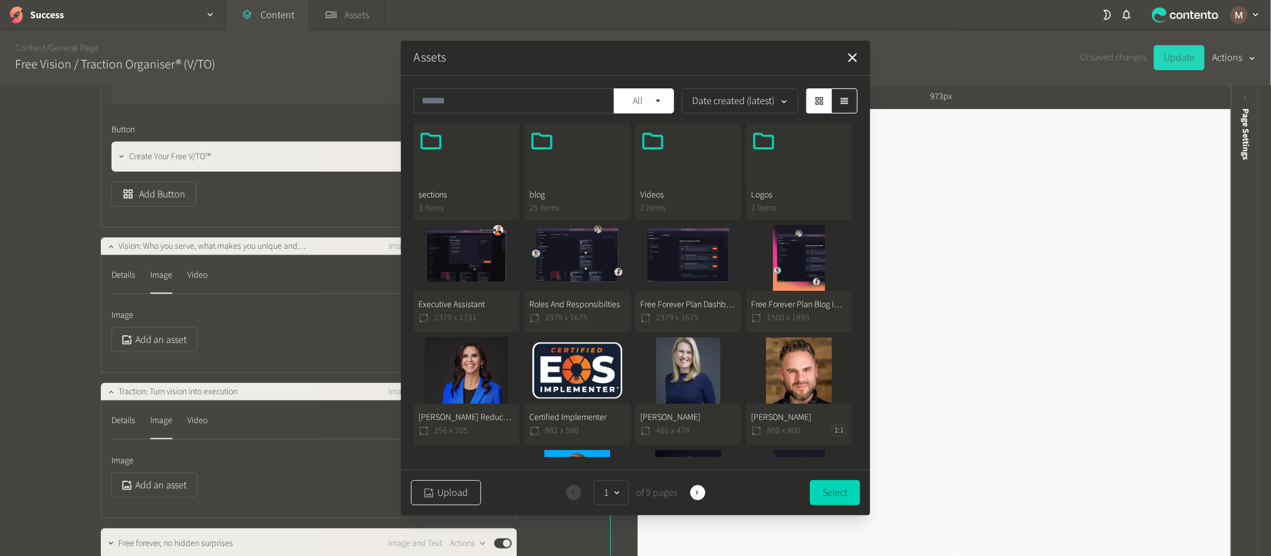
click at [466, 489] on button "Upload" at bounding box center [446, 492] width 70 height 25
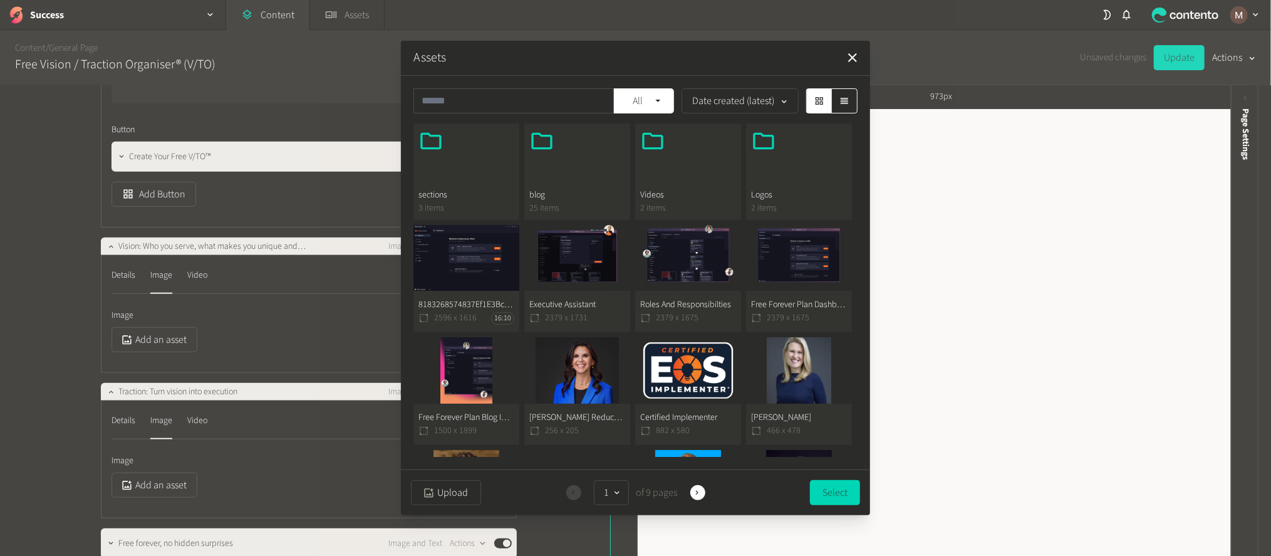
click at [448, 287] on button "8183268574837Ef1E3Bc3405B5B00F7Adaae5B6D 2596 x 1616 16:10" at bounding box center [467, 279] width 106 height 108
click at [825, 486] on button "Select" at bounding box center [835, 491] width 50 height 25
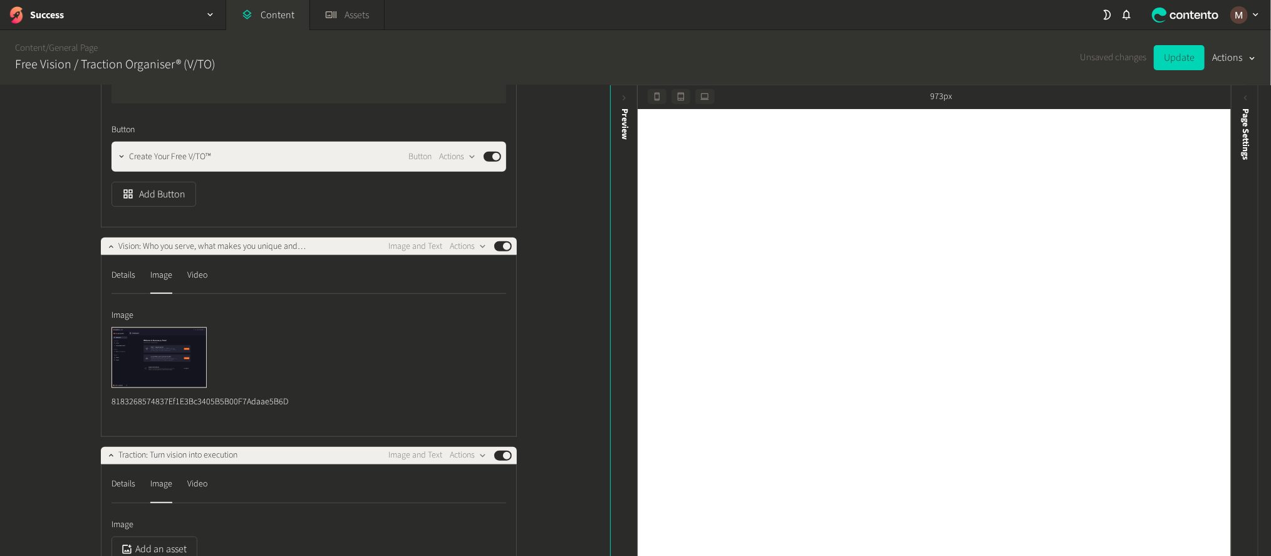
click at [569, 283] on div "**********" at bounding box center [305, 321] width 610 height 472
click at [1174, 51] on button "Update" at bounding box center [1179, 57] width 51 height 25
click at [552, 233] on div "**********" at bounding box center [305, 321] width 610 height 472
